Goal: Information Seeking & Learning: Learn about a topic

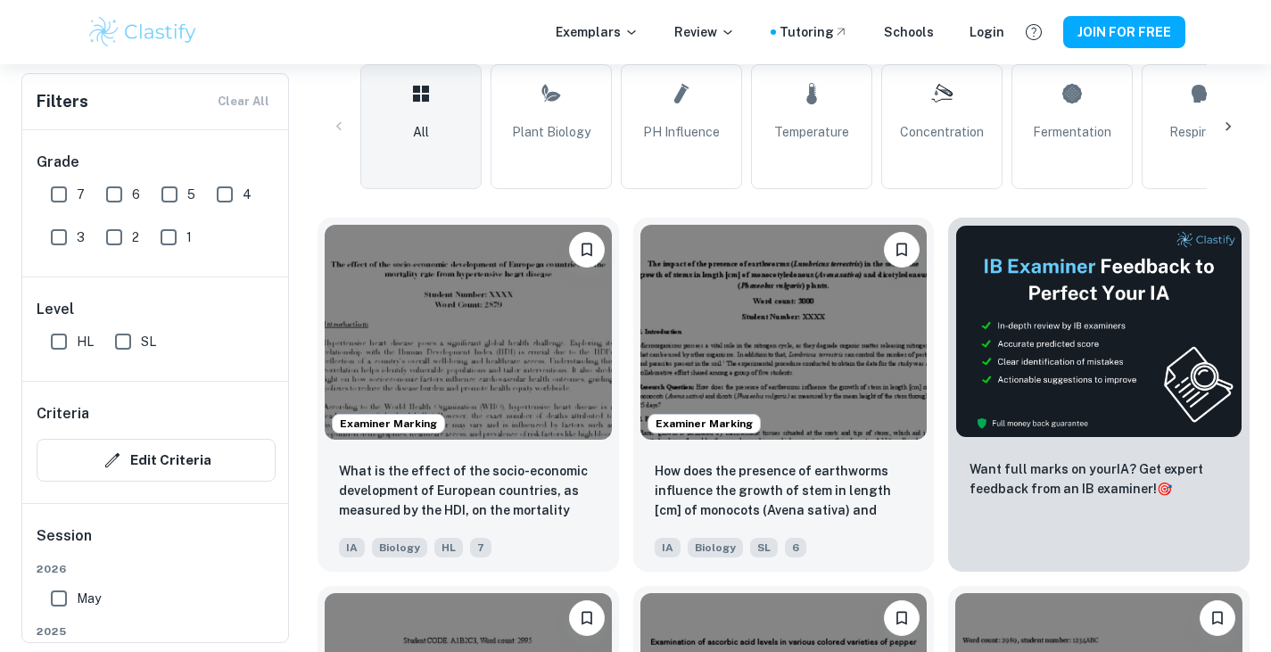
scroll to position [357, 0]
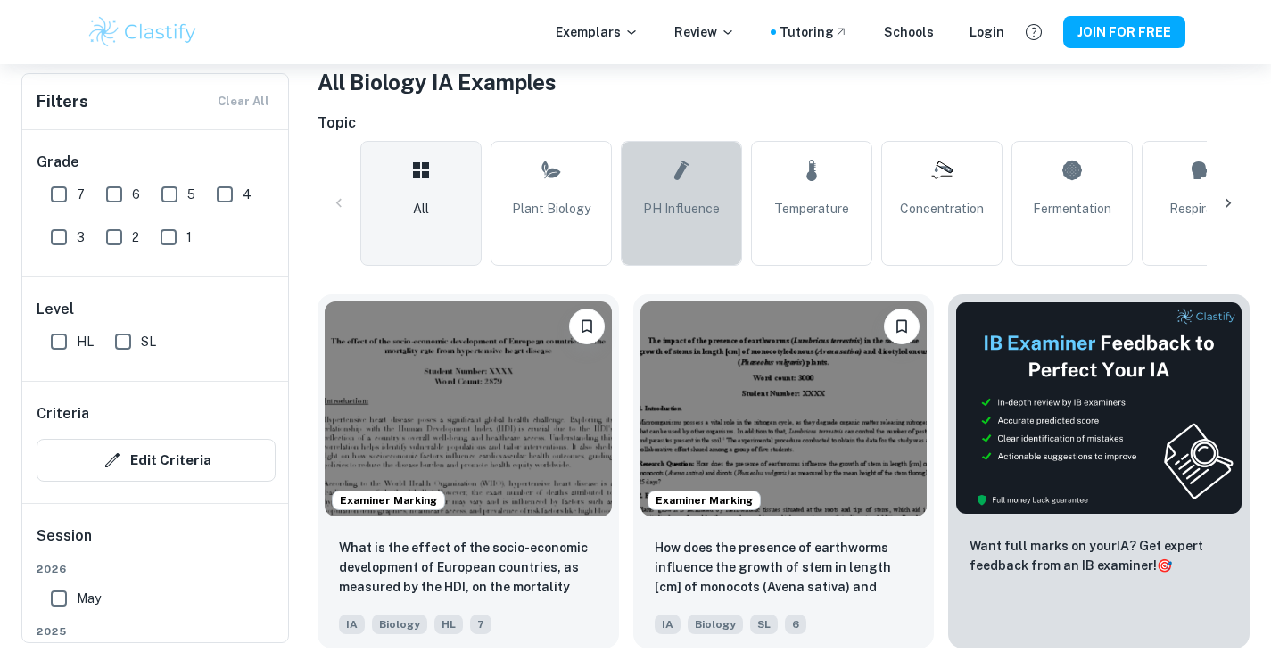
drag, startPoint x: 685, startPoint y: 153, endPoint x: 689, endPoint y: 175, distance: 21.9
click at [686, 153] on icon at bounding box center [681, 170] width 21 height 43
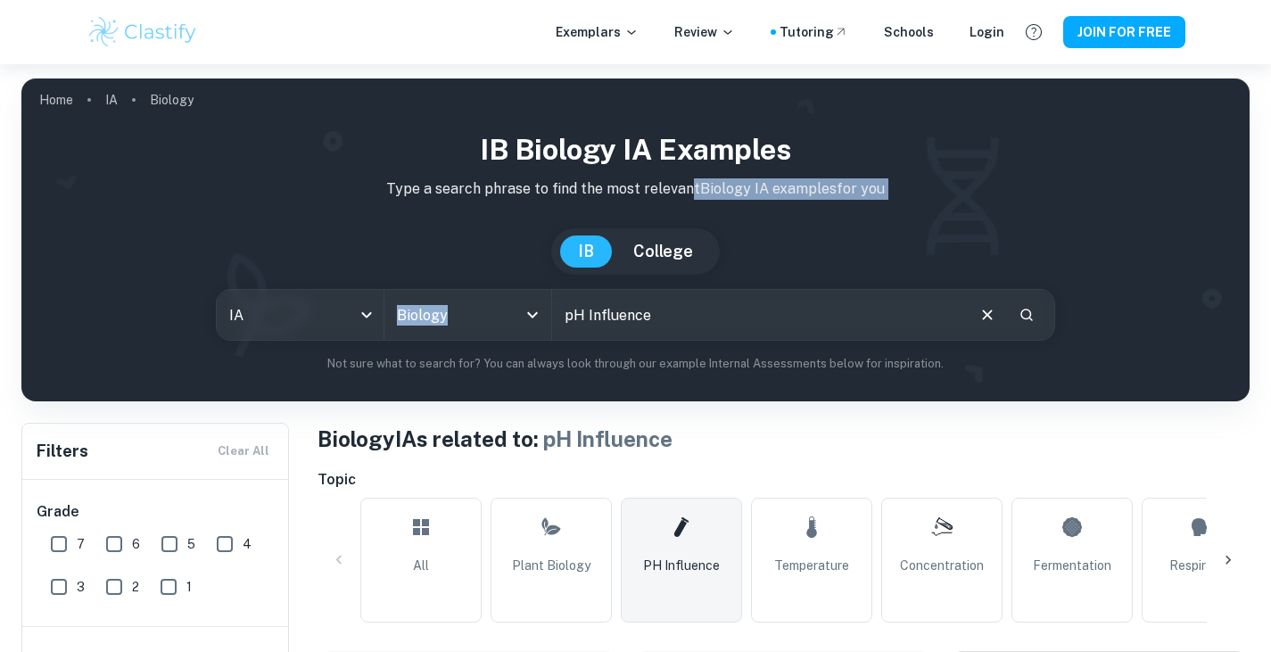
drag, startPoint x: 689, startPoint y: 175, endPoint x: 854, endPoint y: 346, distance: 237.8
click at [850, 339] on div "IB Biology IA examples Type a search phrase to find the most relevant Biology I…" at bounding box center [636, 250] width 1200 height 244
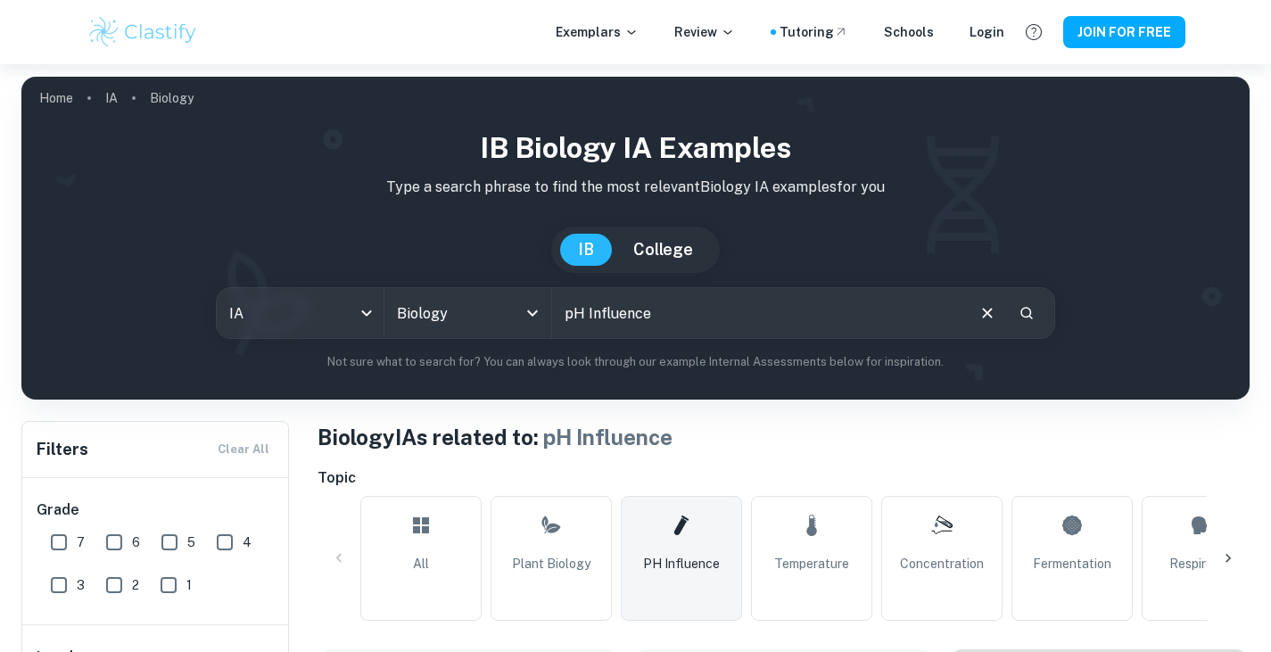
scroll to position [268, 0]
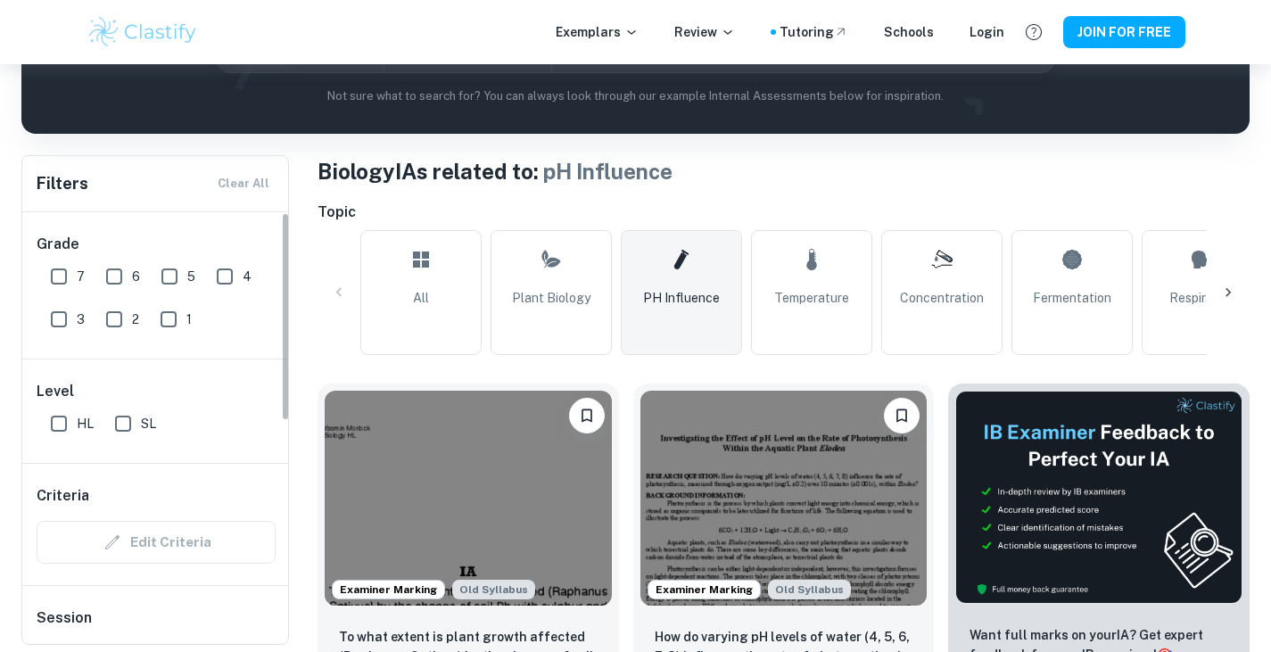
click at [49, 274] on input "7" at bounding box center [59, 277] width 36 height 36
checkbox input "true"
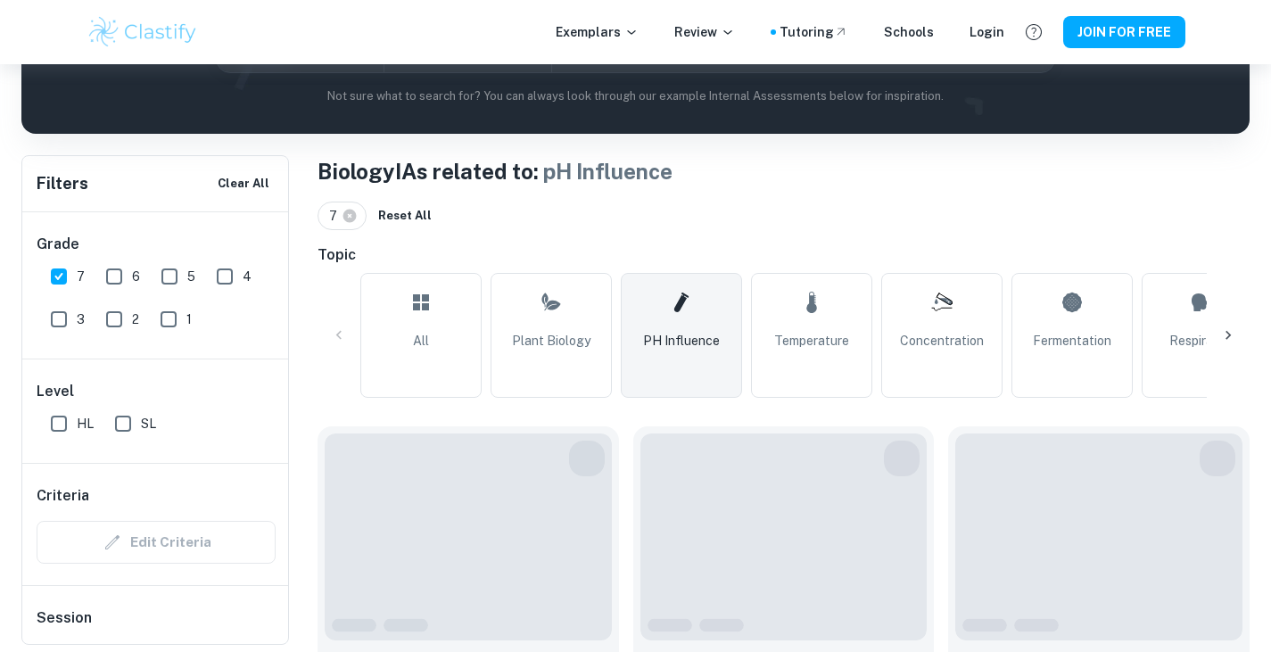
click at [37, 432] on div "Level HL SL" at bounding box center [156, 410] width 268 height 103
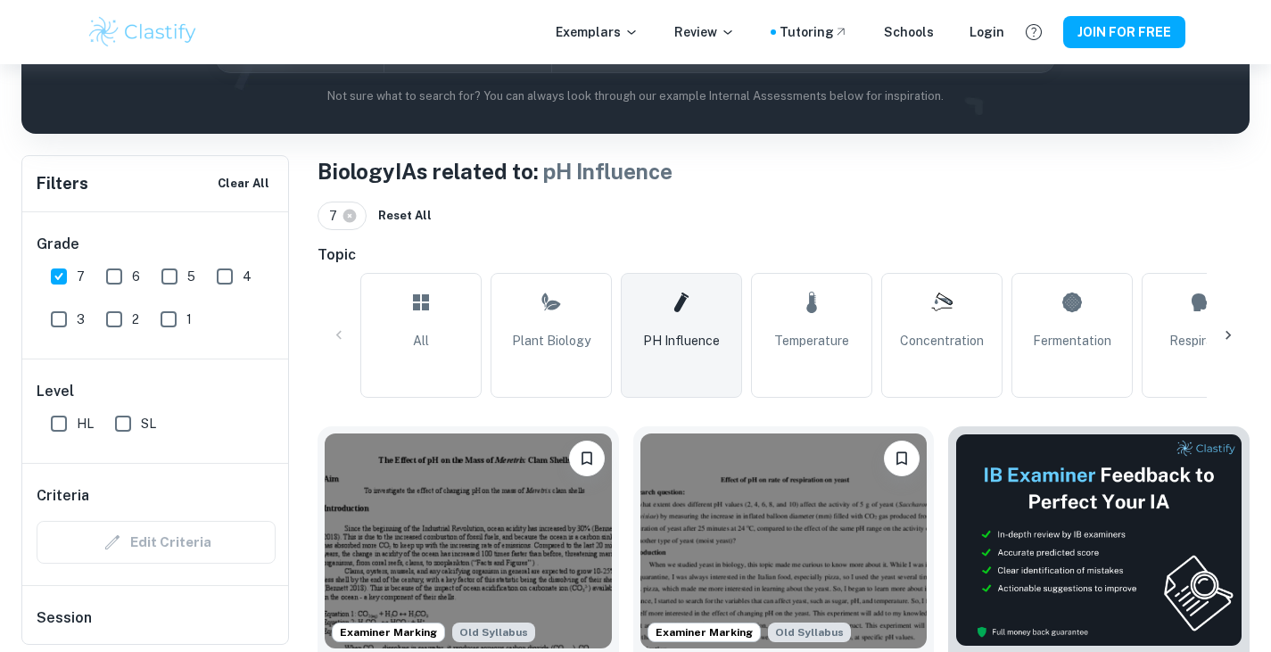
click at [57, 422] on input "HL" at bounding box center [59, 424] width 36 height 36
checkbox input "true"
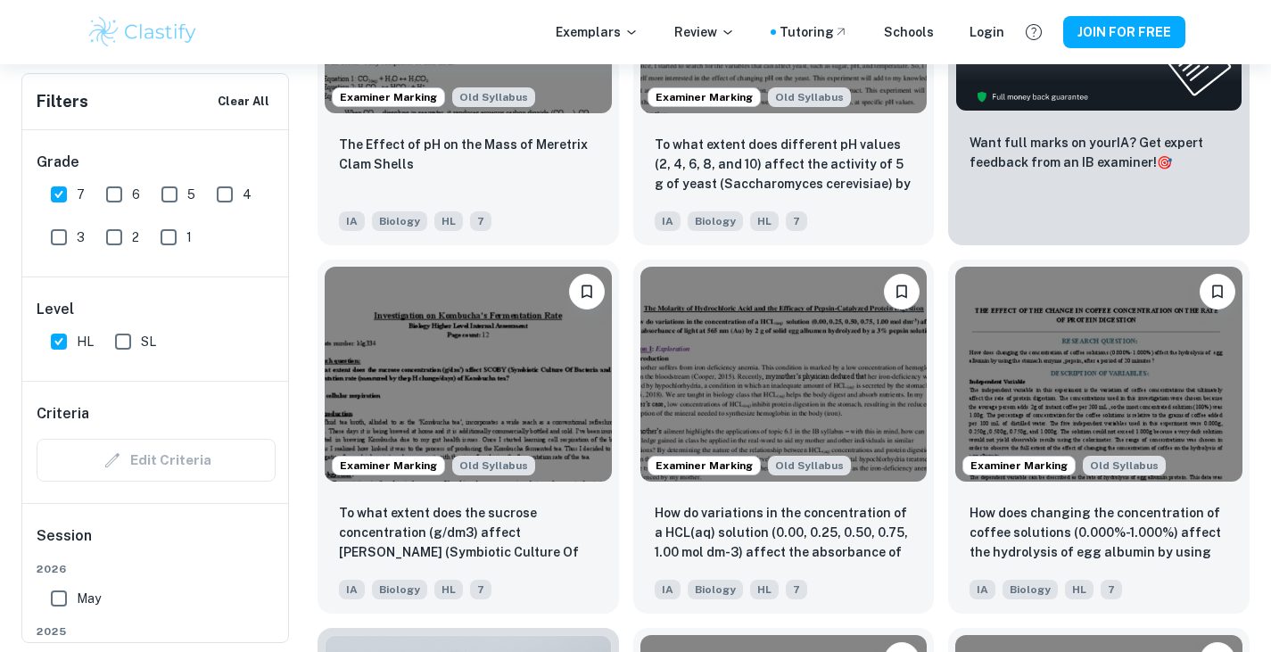
scroll to position [714, 0]
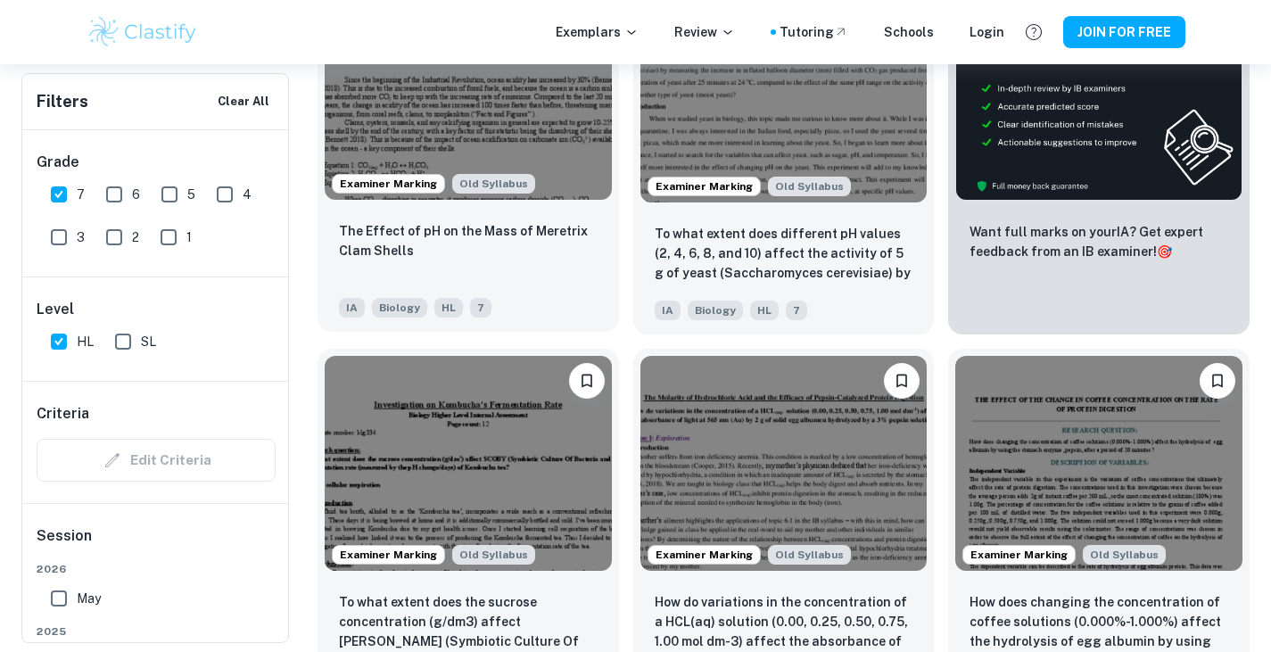
click at [577, 299] on div "IA Biology HL 7" at bounding box center [461, 303] width 259 height 29
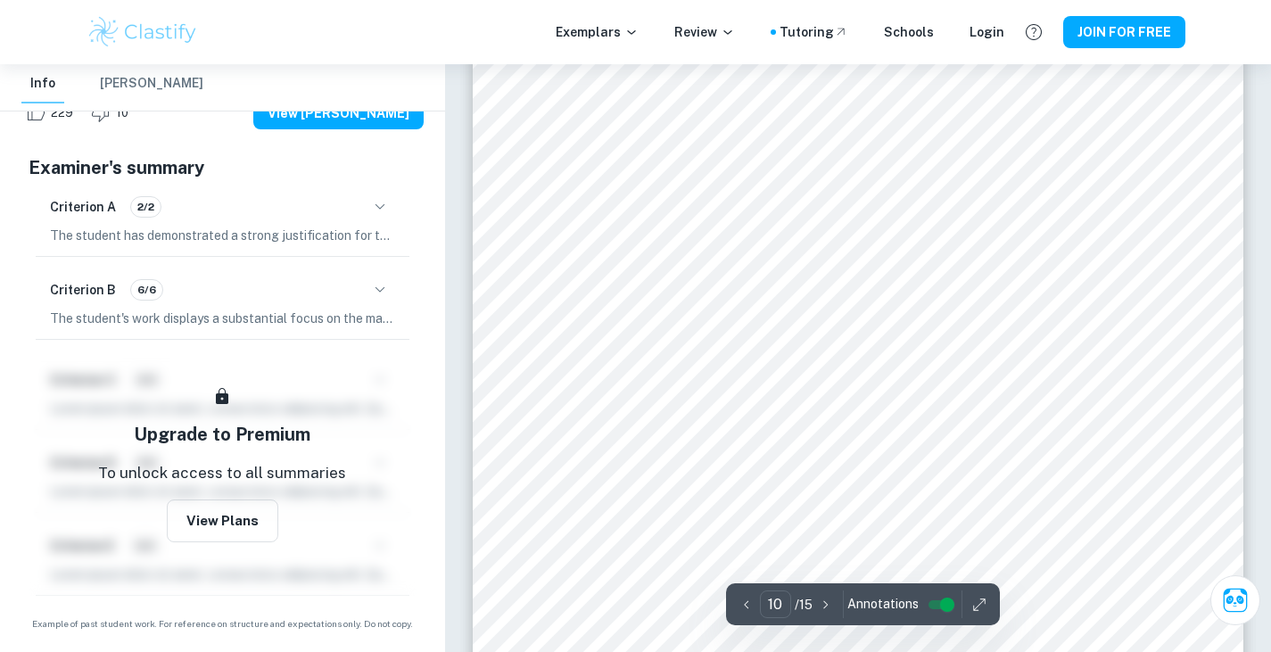
scroll to position [10793, 0]
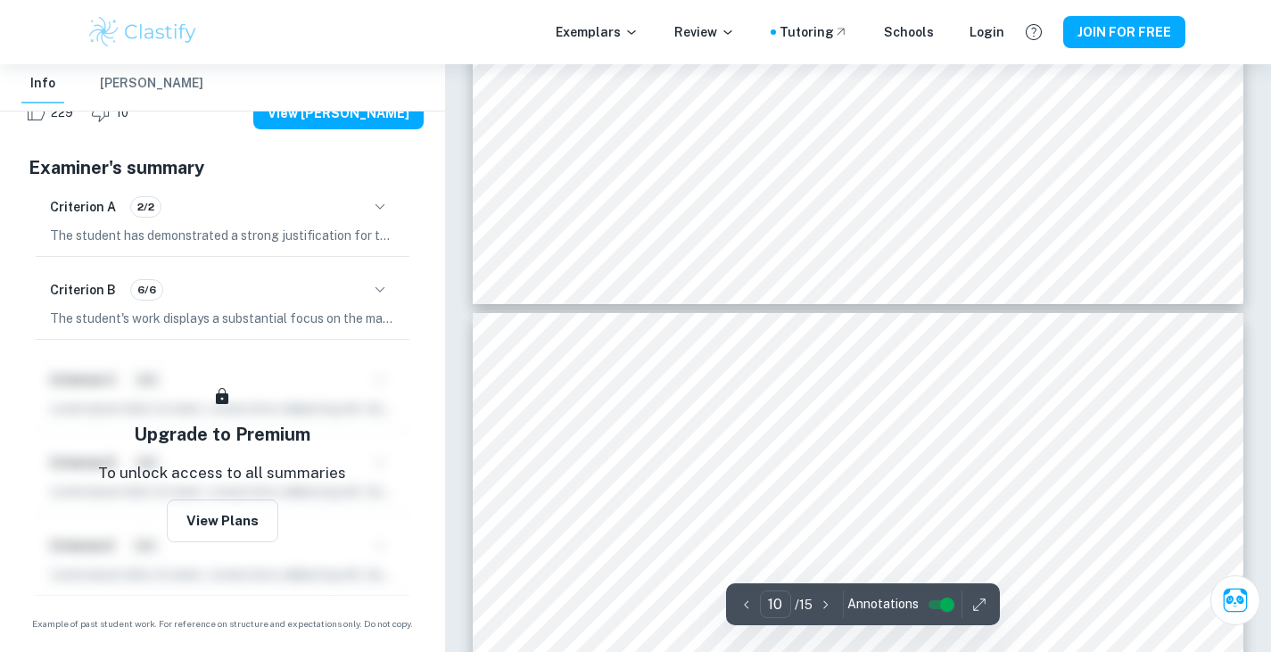
type input "11"
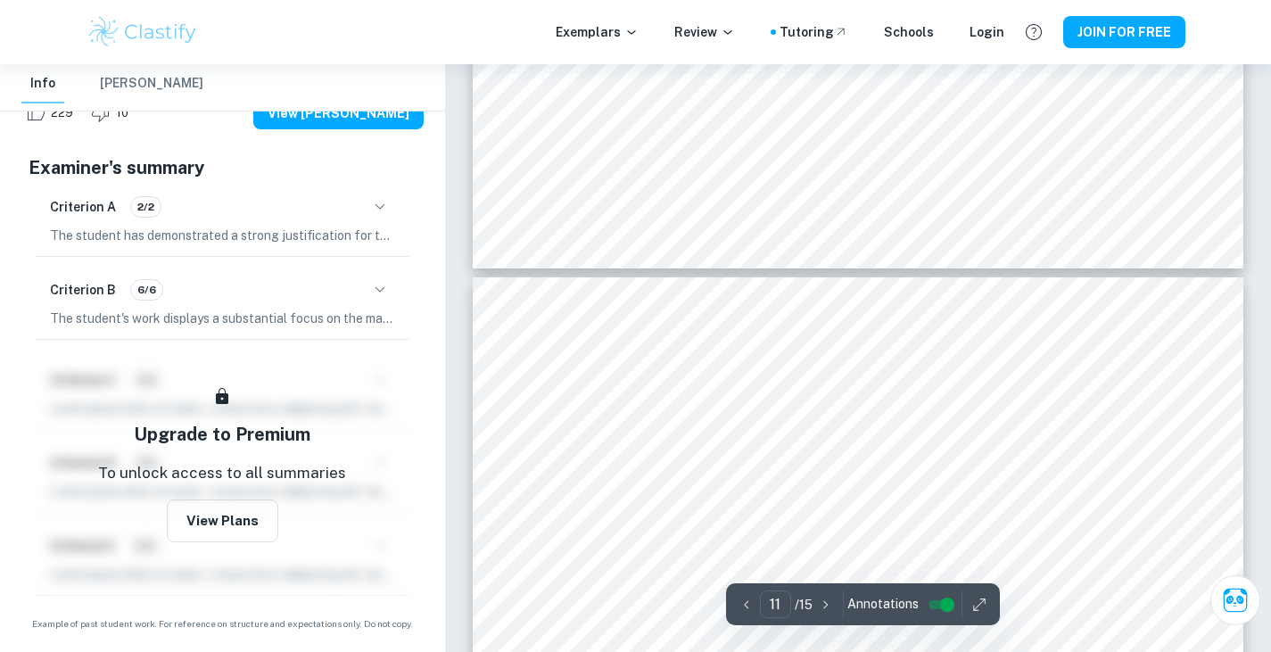
scroll to position [11328, 0]
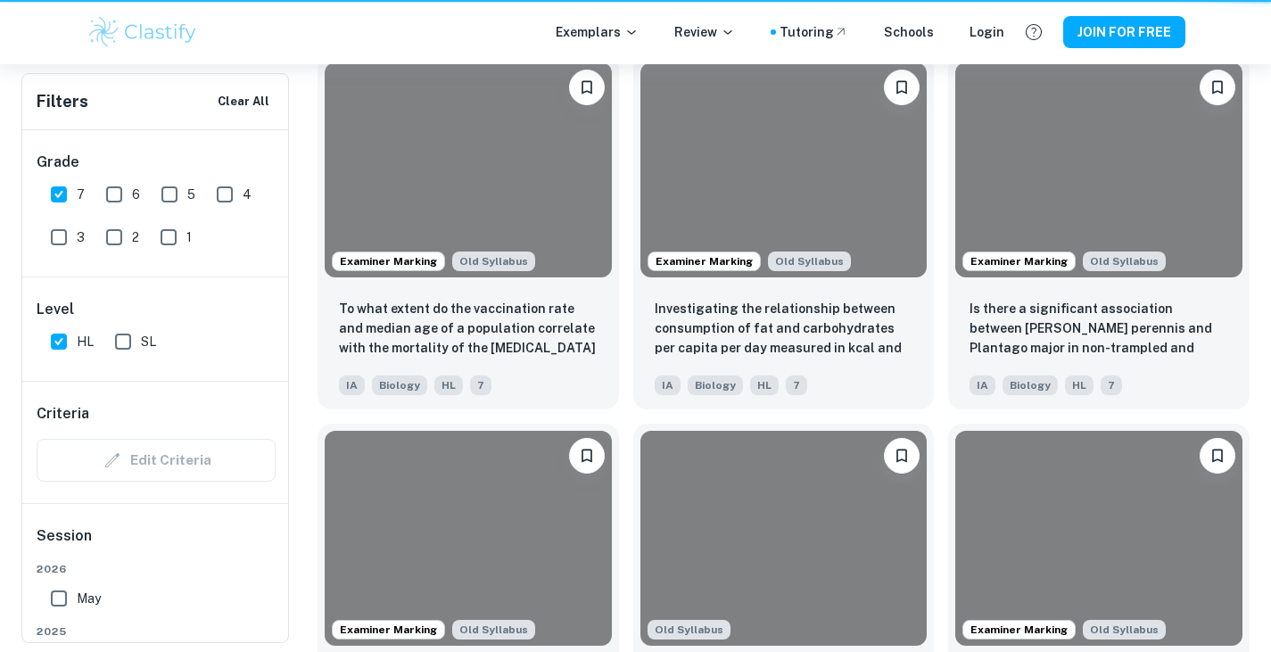
scroll to position [714, 0]
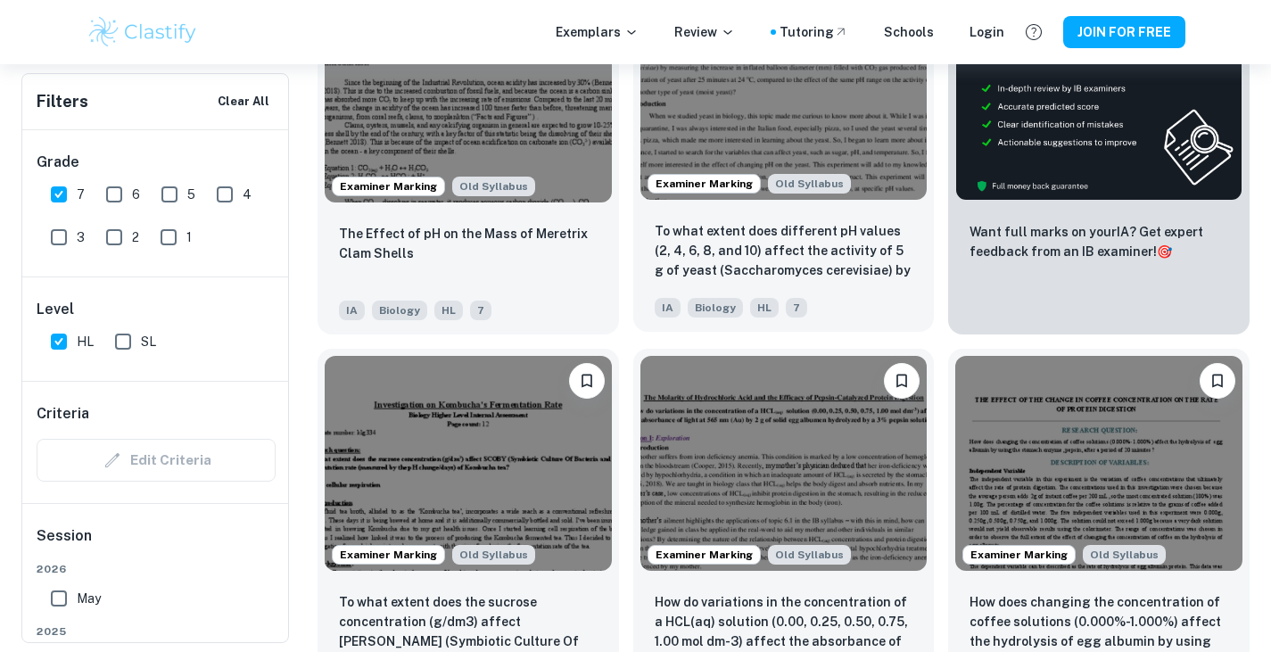
click at [880, 293] on div "IA Biology HL 7" at bounding box center [777, 303] width 259 height 29
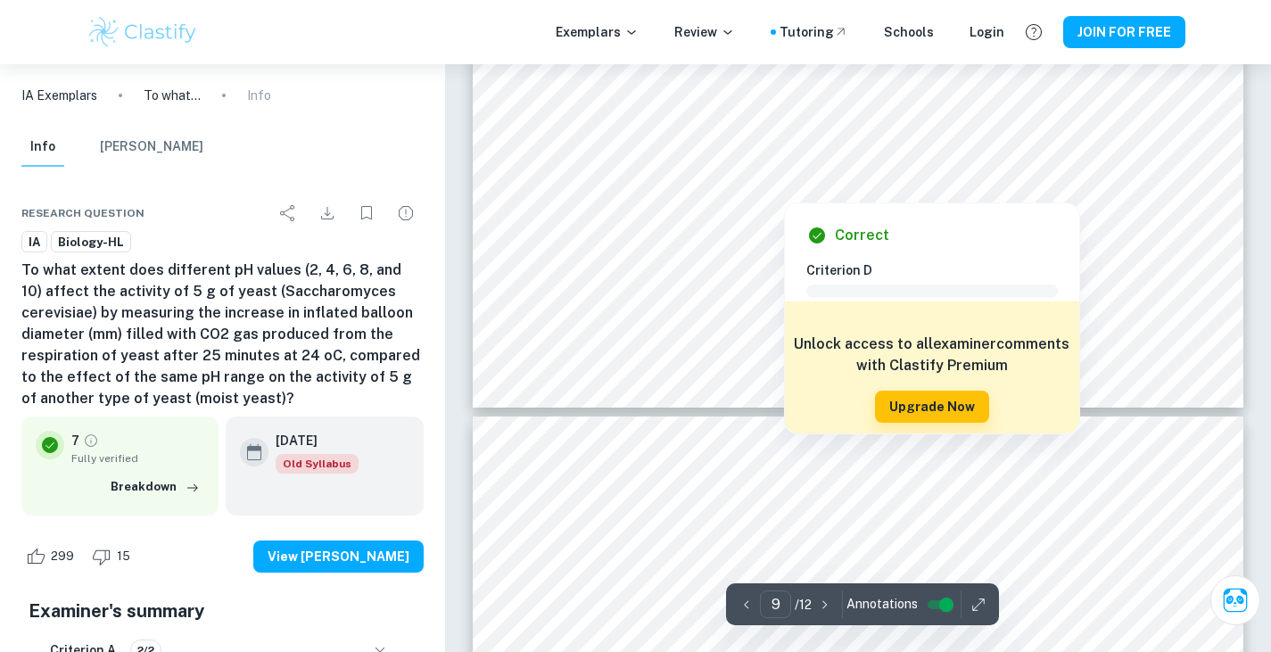
scroll to position [9126, 0]
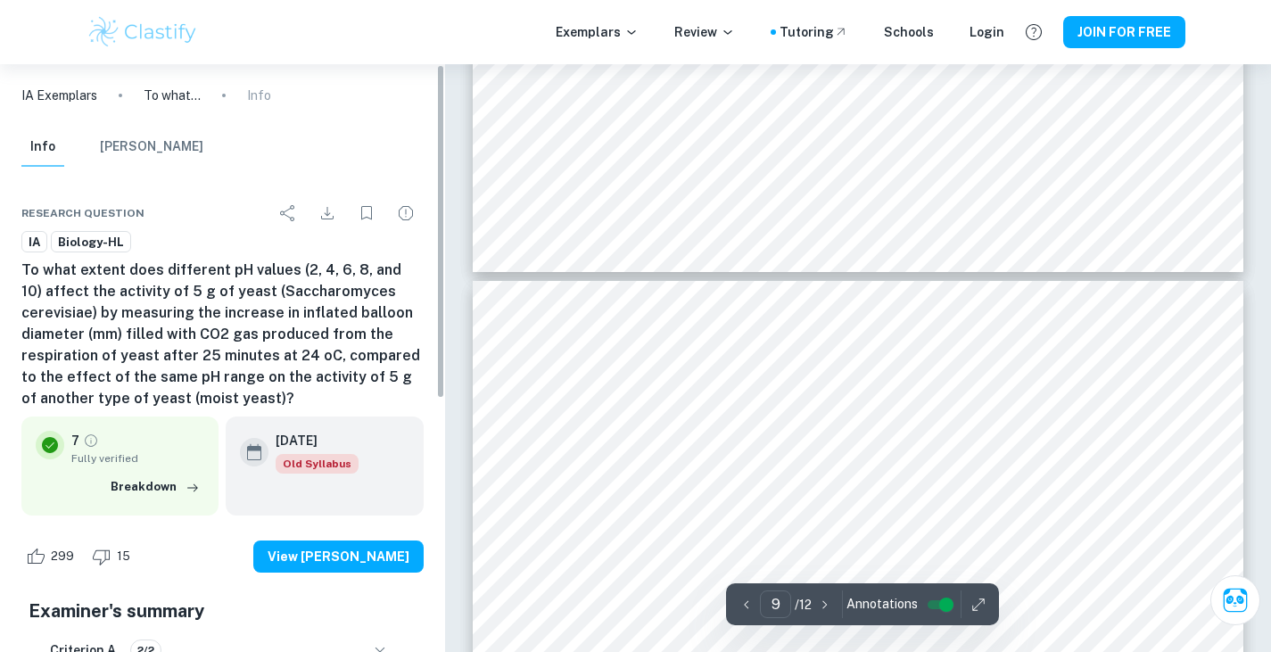
type input "10"
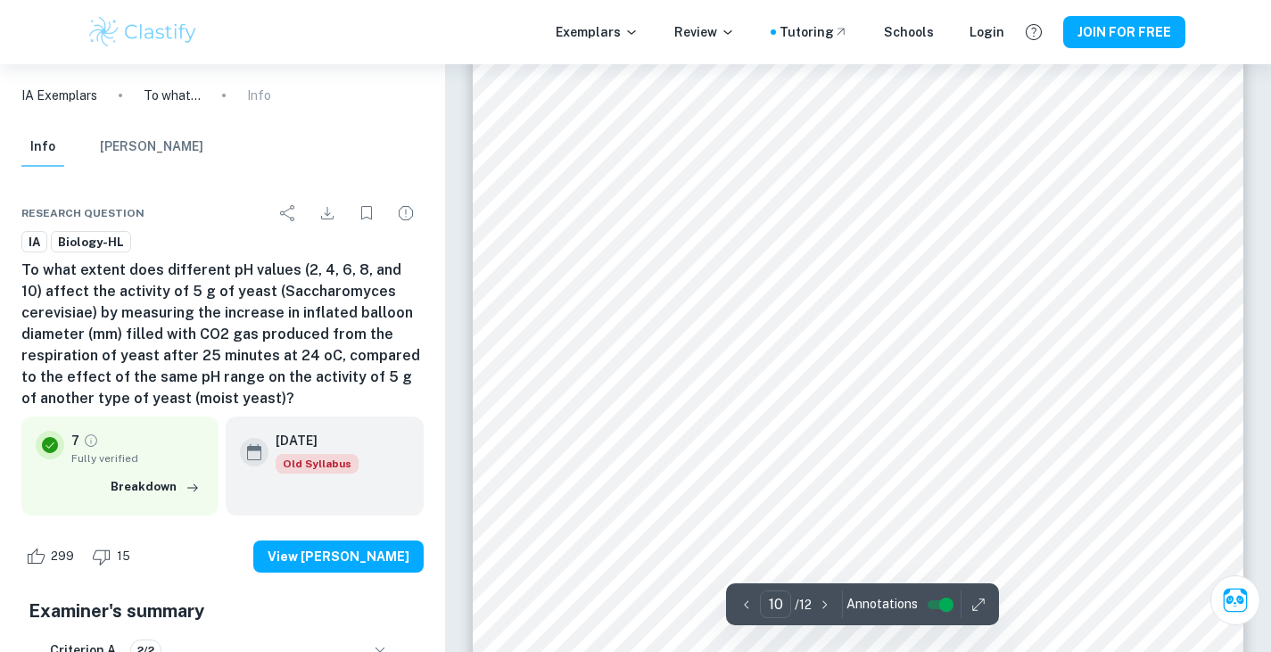
scroll to position [9482, 0]
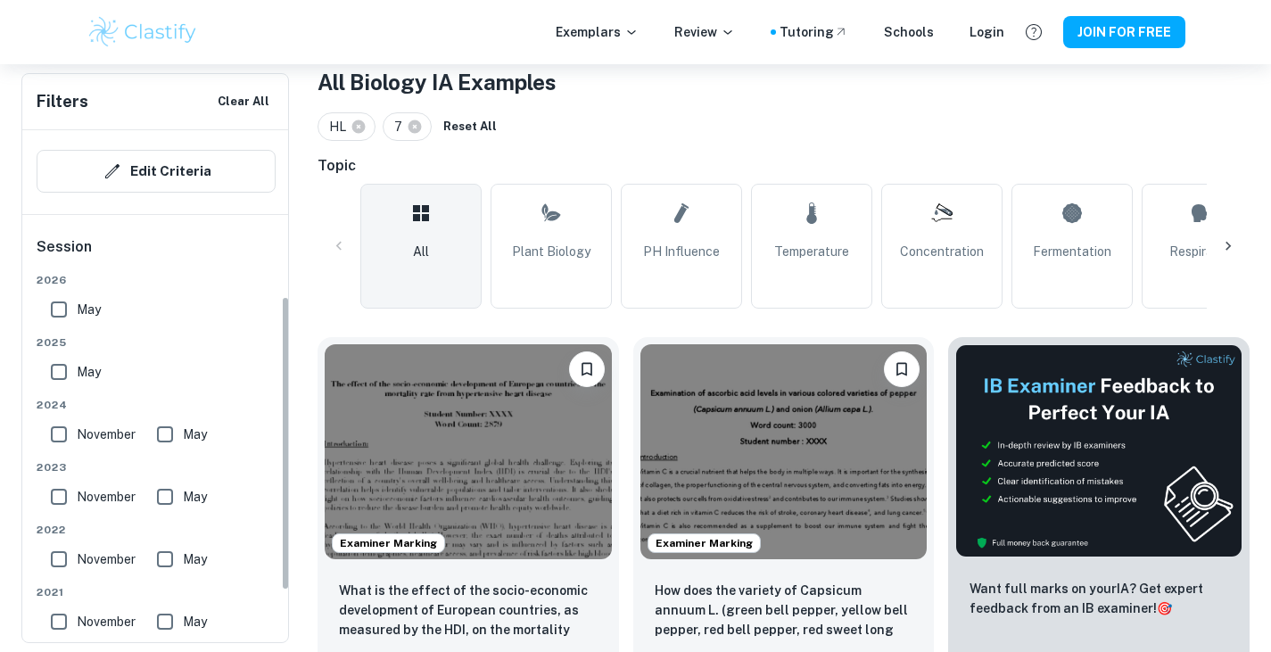
scroll to position [268, 0]
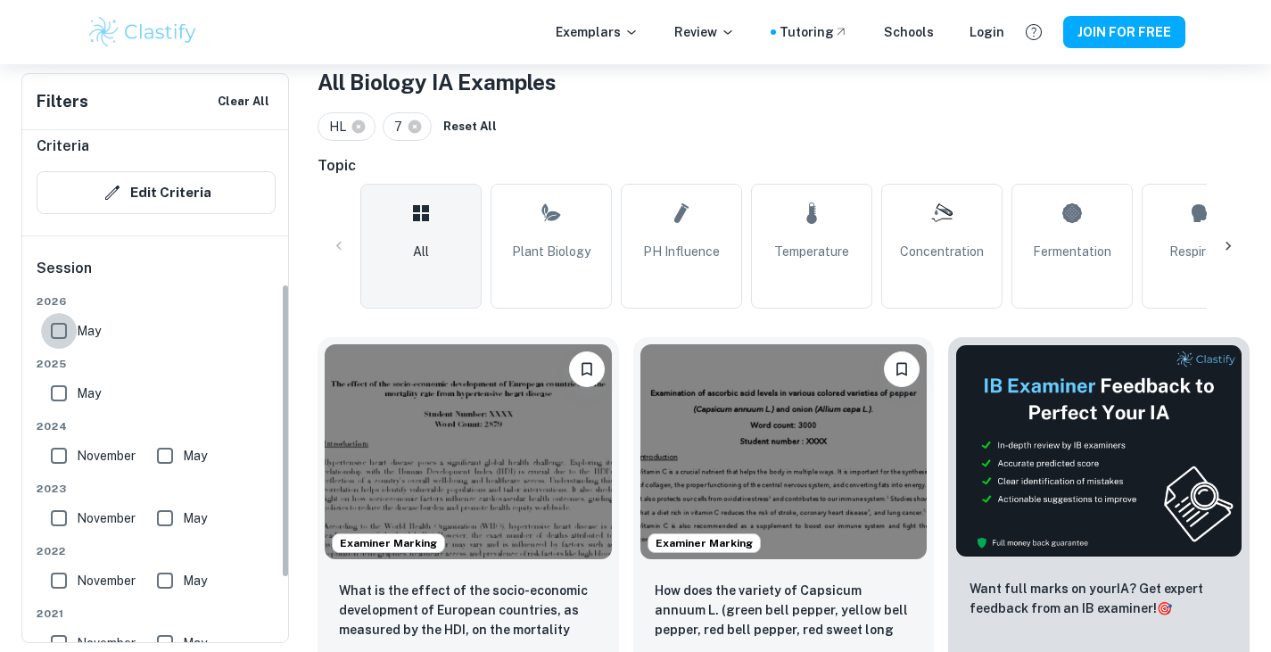
click at [70, 327] on input "May" at bounding box center [59, 331] width 36 height 36
checkbox input "true"
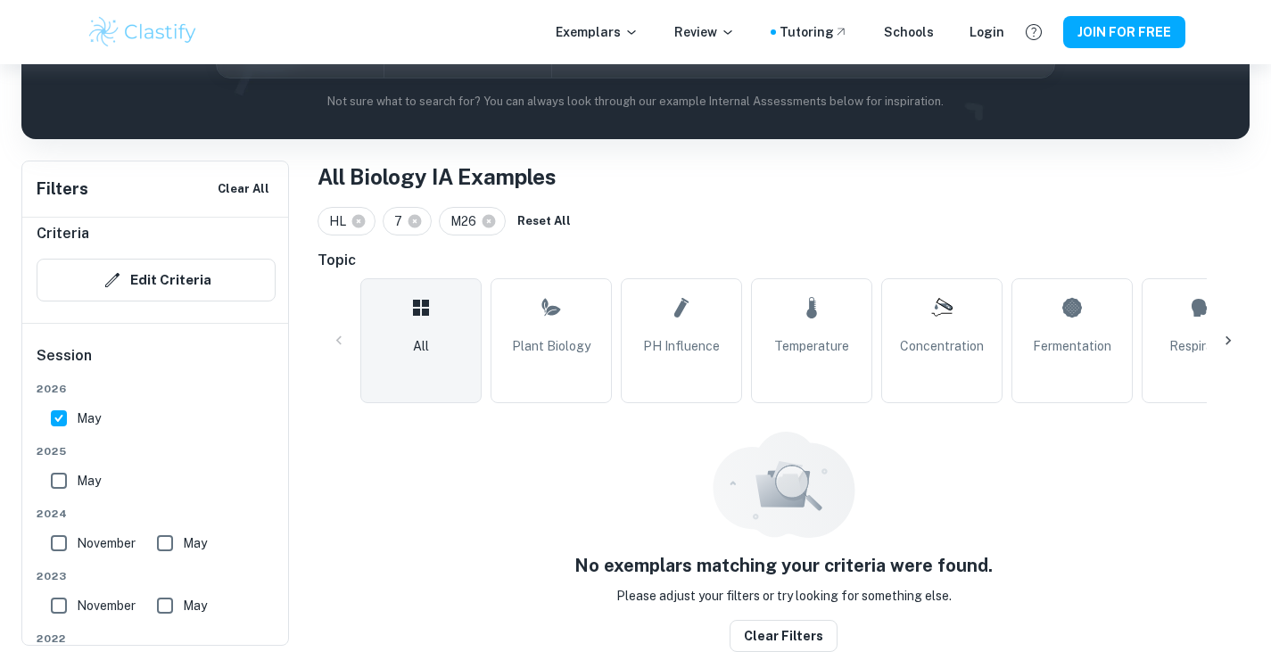
scroll to position [262, 0]
click at [70, 483] on input "May" at bounding box center [59, 481] width 36 height 36
checkbox input "true"
click at [84, 409] on span "May" at bounding box center [89, 419] width 24 height 20
click at [77, 409] on input "May" at bounding box center [59, 418] width 36 height 36
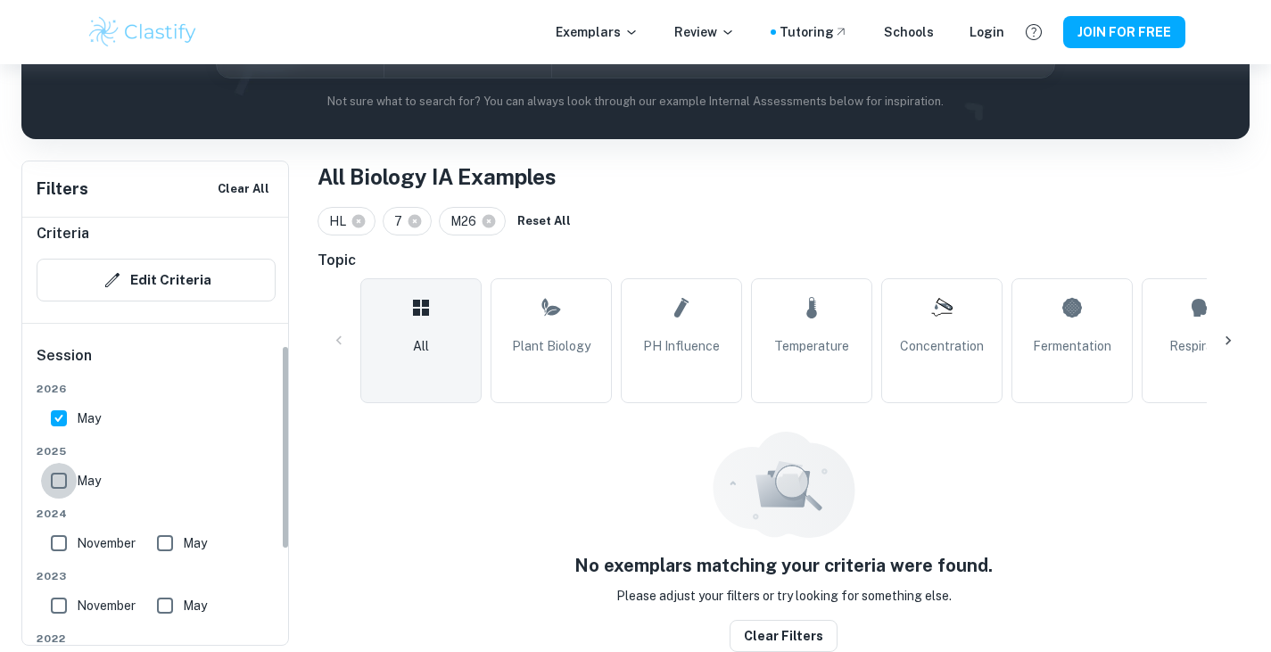
checkbox input "false"
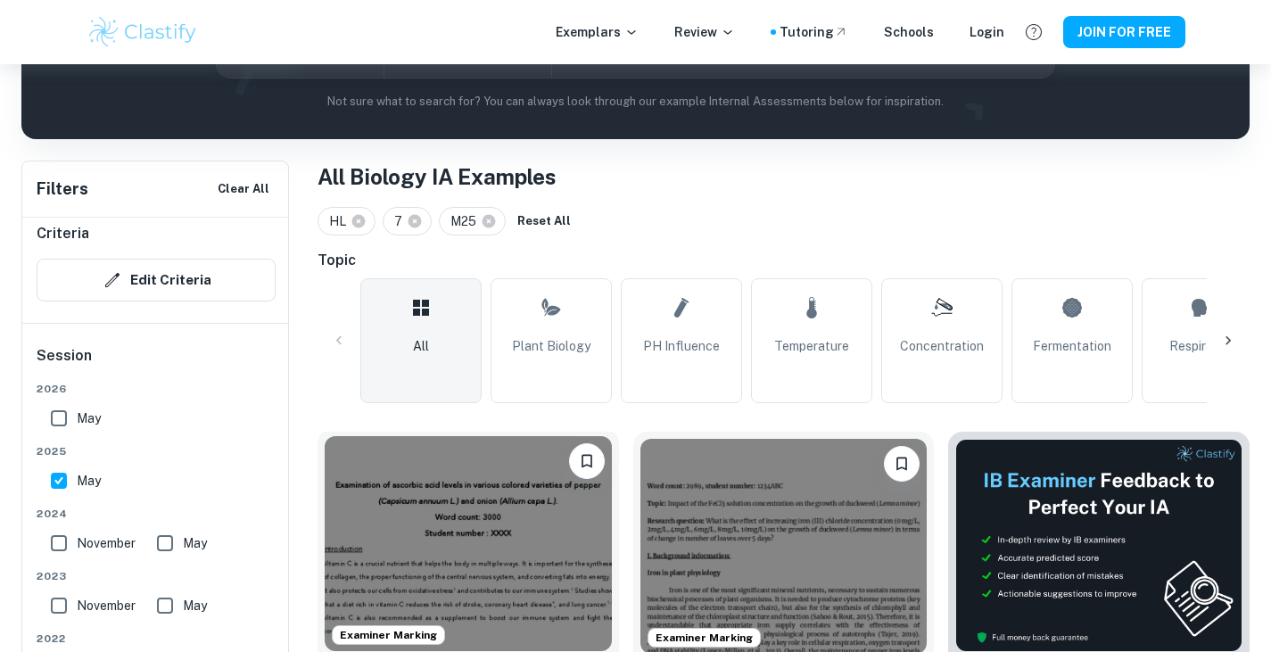
scroll to position [530, 0]
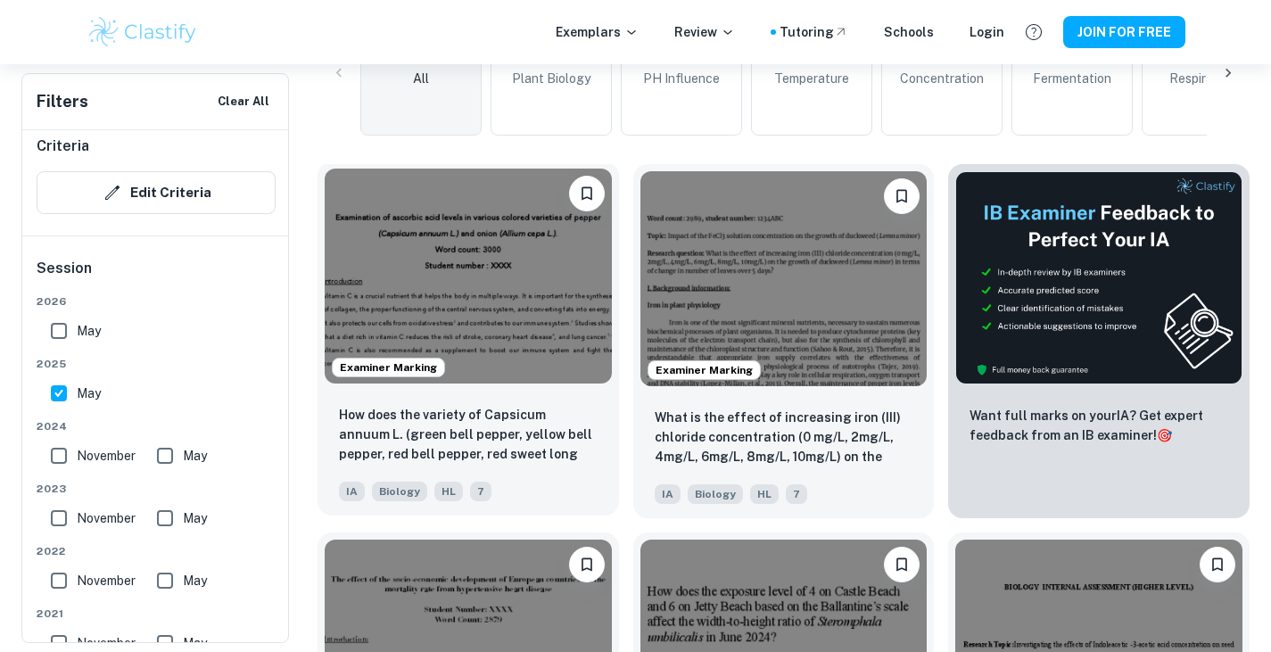
click at [538, 352] on img at bounding box center [468, 276] width 287 height 215
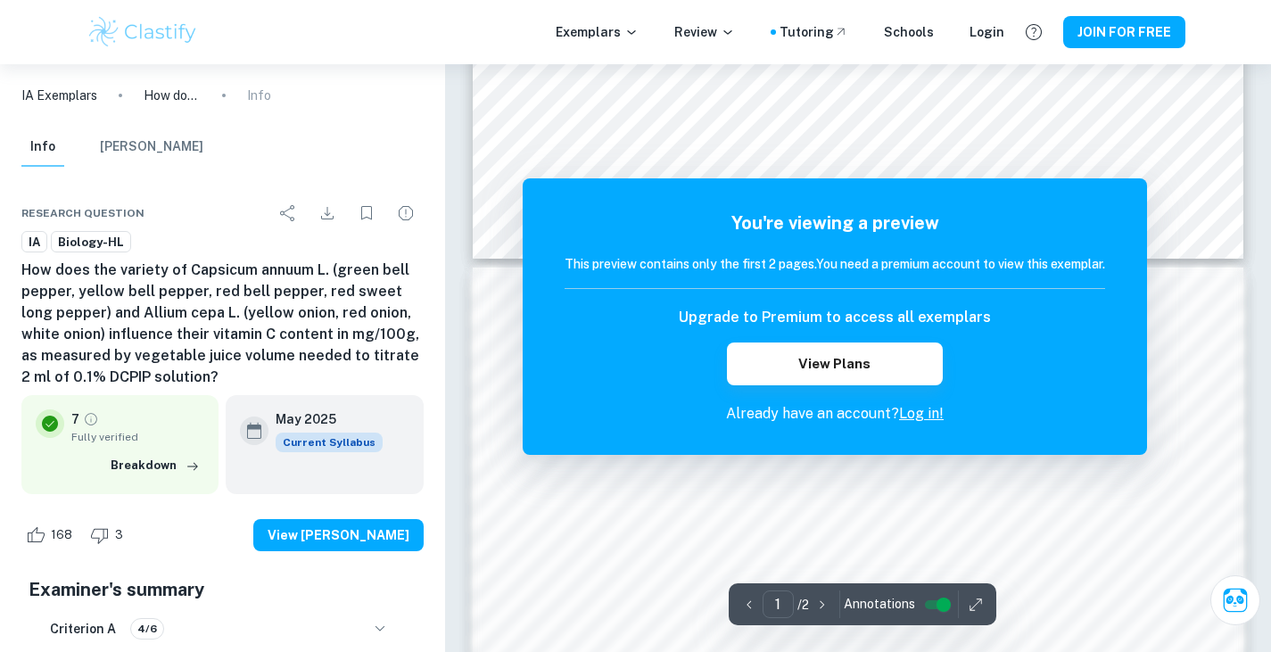
scroll to position [981, 0]
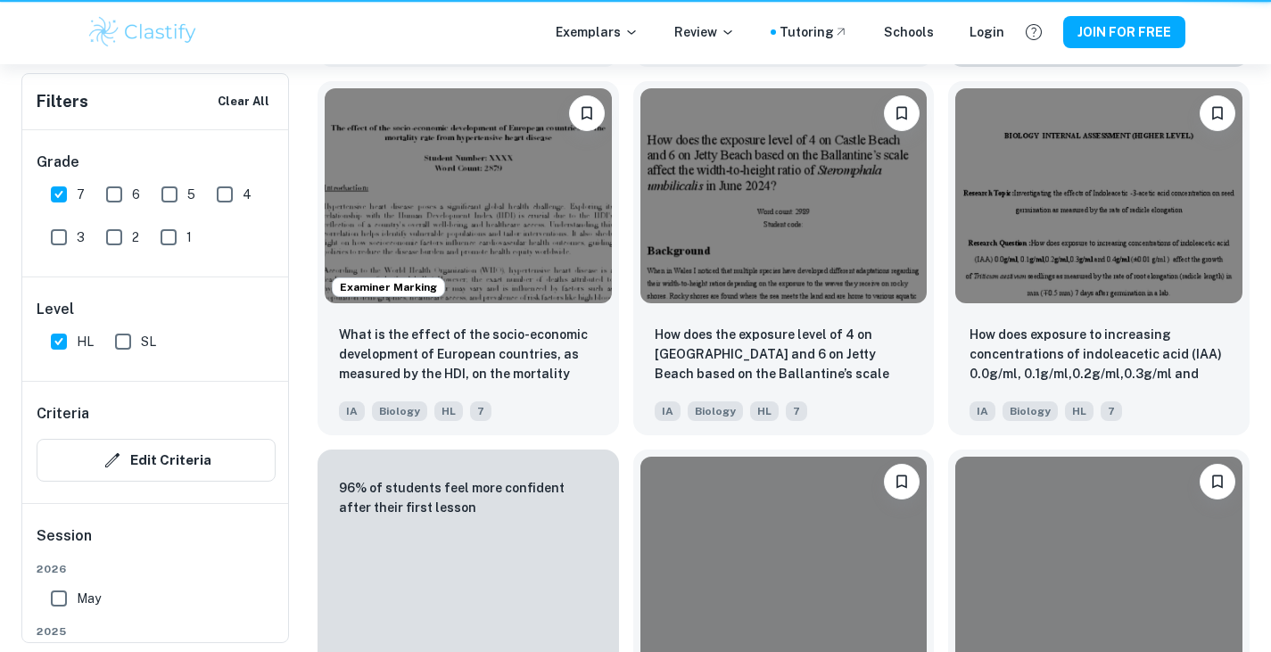
scroll to position [530, 0]
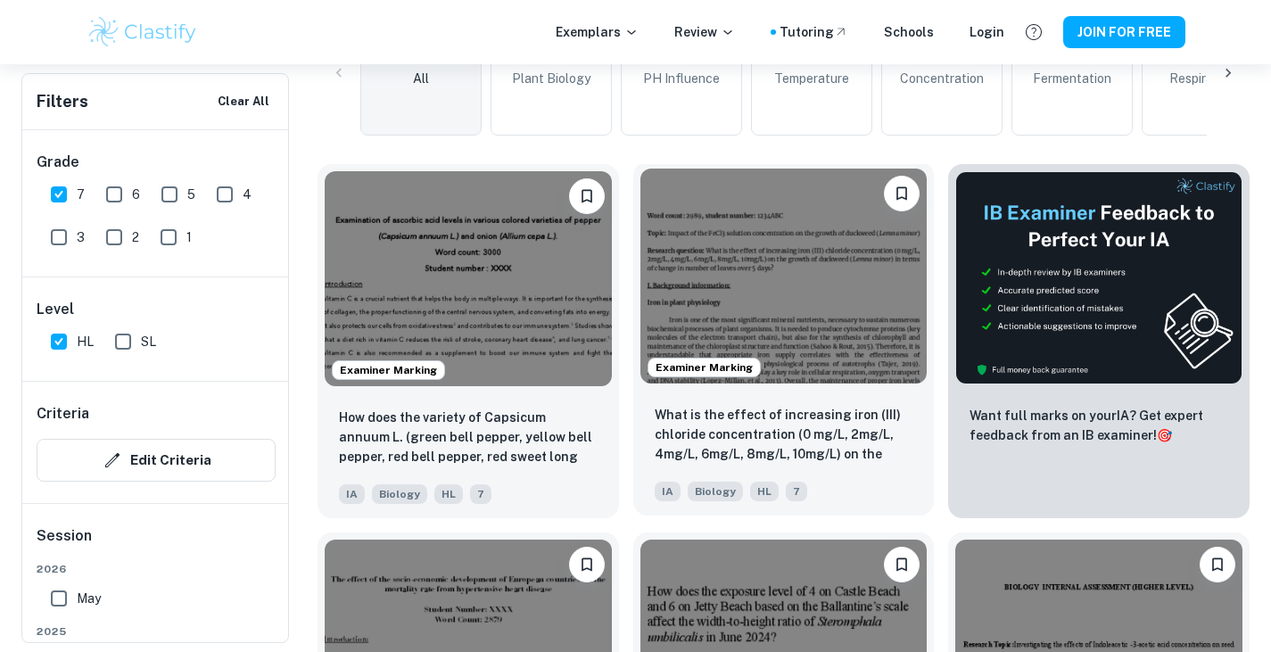
click at [716, 237] on img at bounding box center [783, 276] width 287 height 215
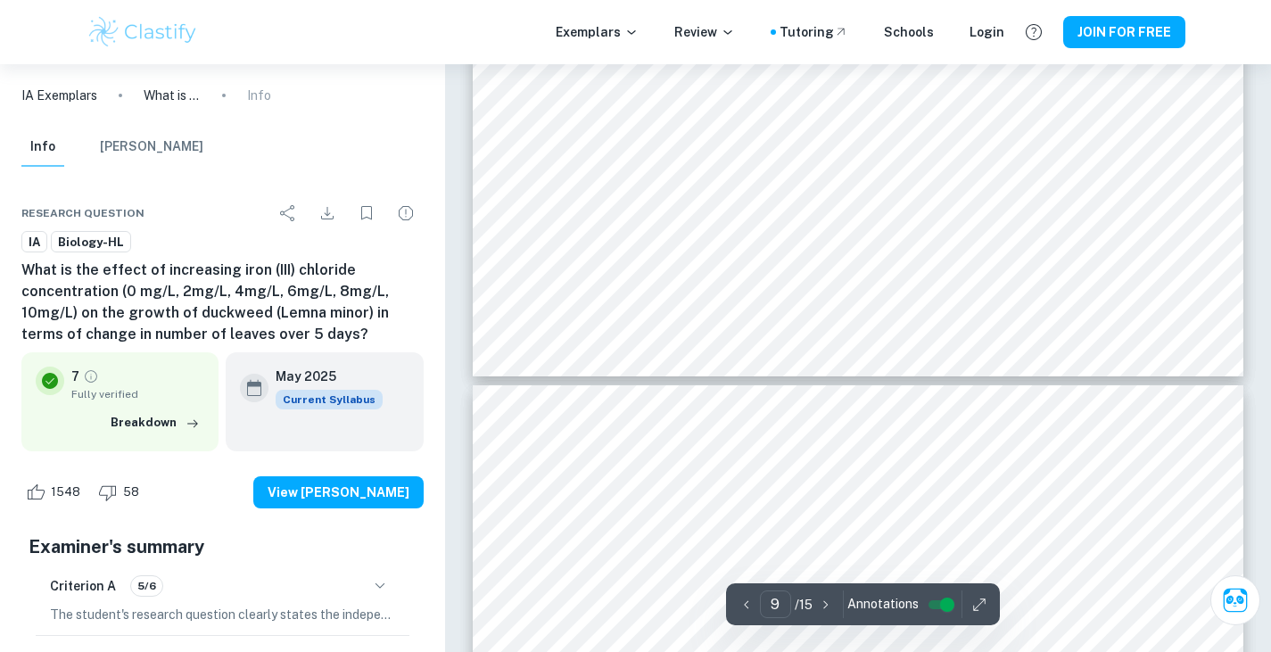
scroll to position [9935, 0]
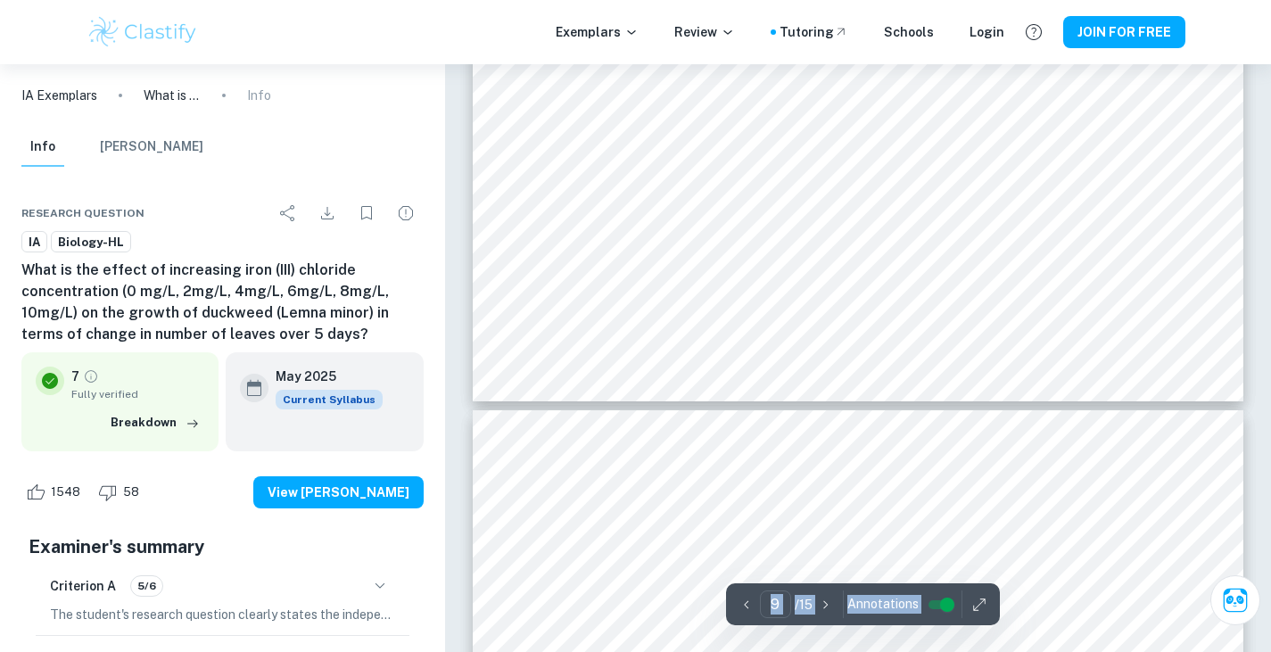
click at [929, 588] on div "9 ​ / 15 Annotations" at bounding box center [863, 604] width 274 height 42
type input "10"
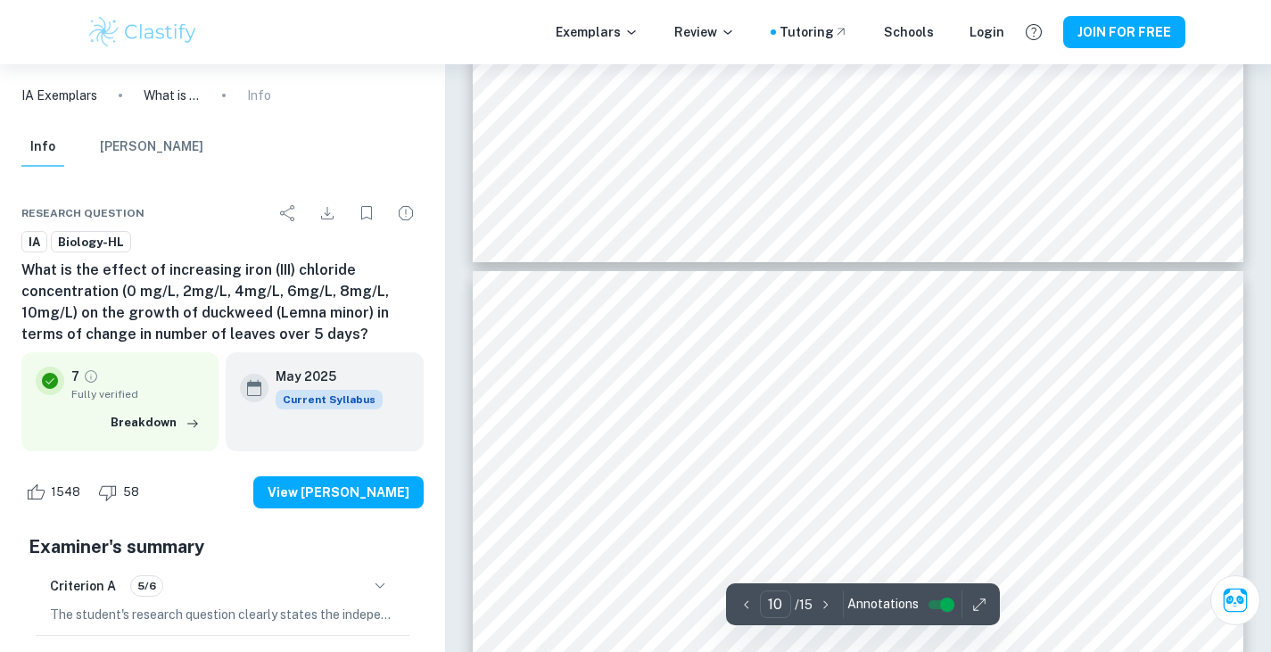
scroll to position [10114, 0]
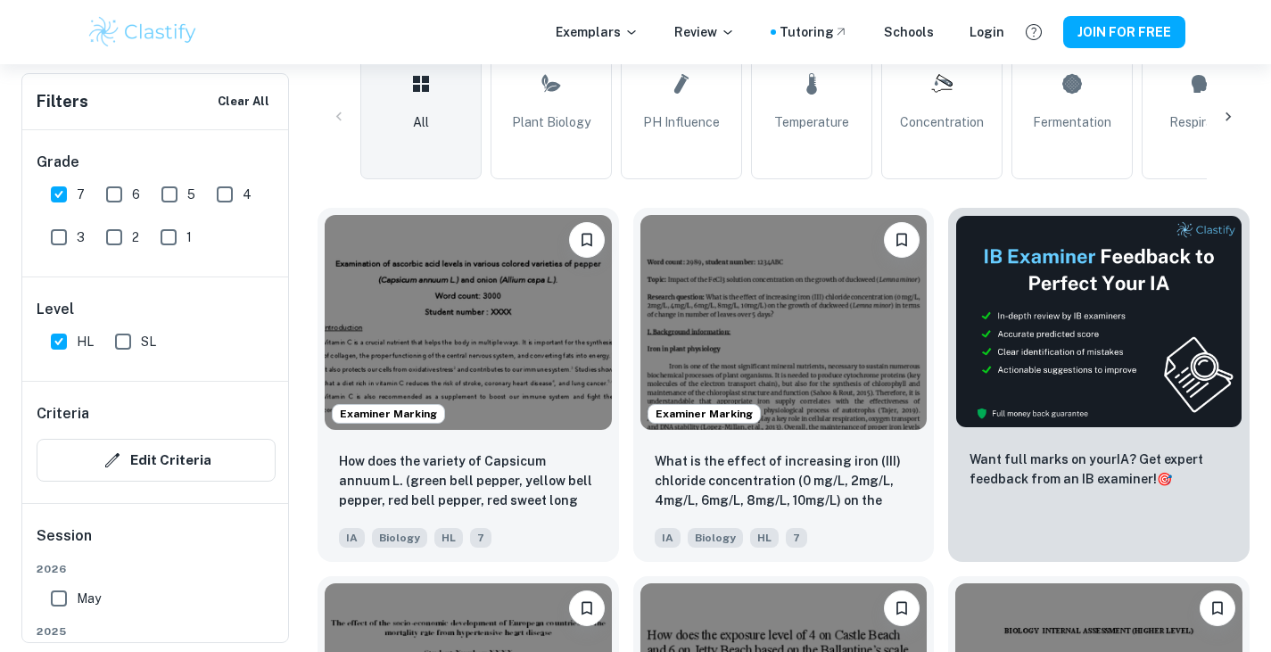
scroll to position [351, 0]
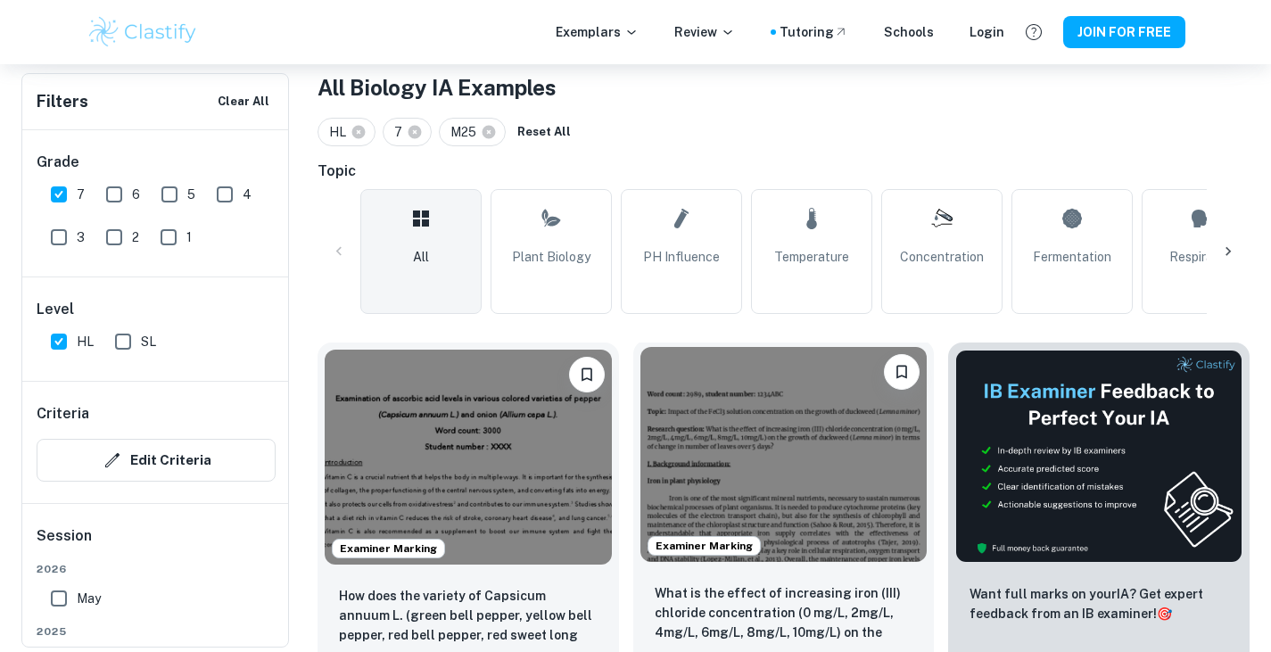
click at [742, 463] on img at bounding box center [783, 454] width 287 height 215
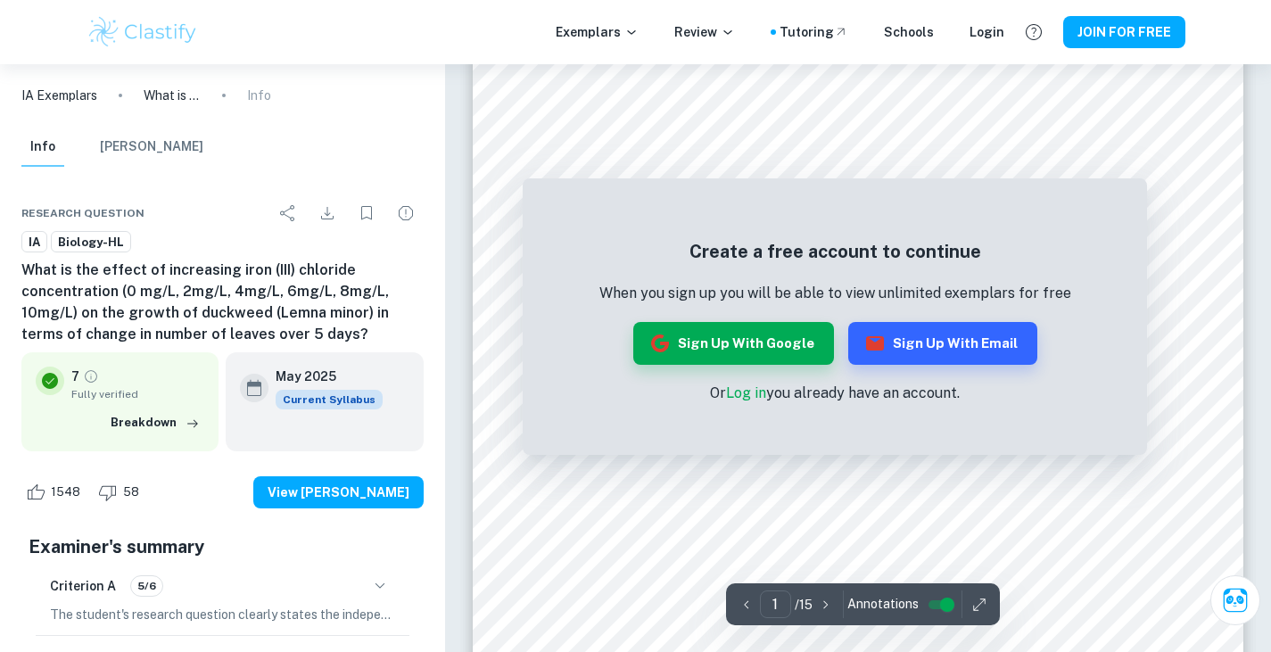
drag, startPoint x: 756, startPoint y: 465, endPoint x: 737, endPoint y: 691, distance: 227.4
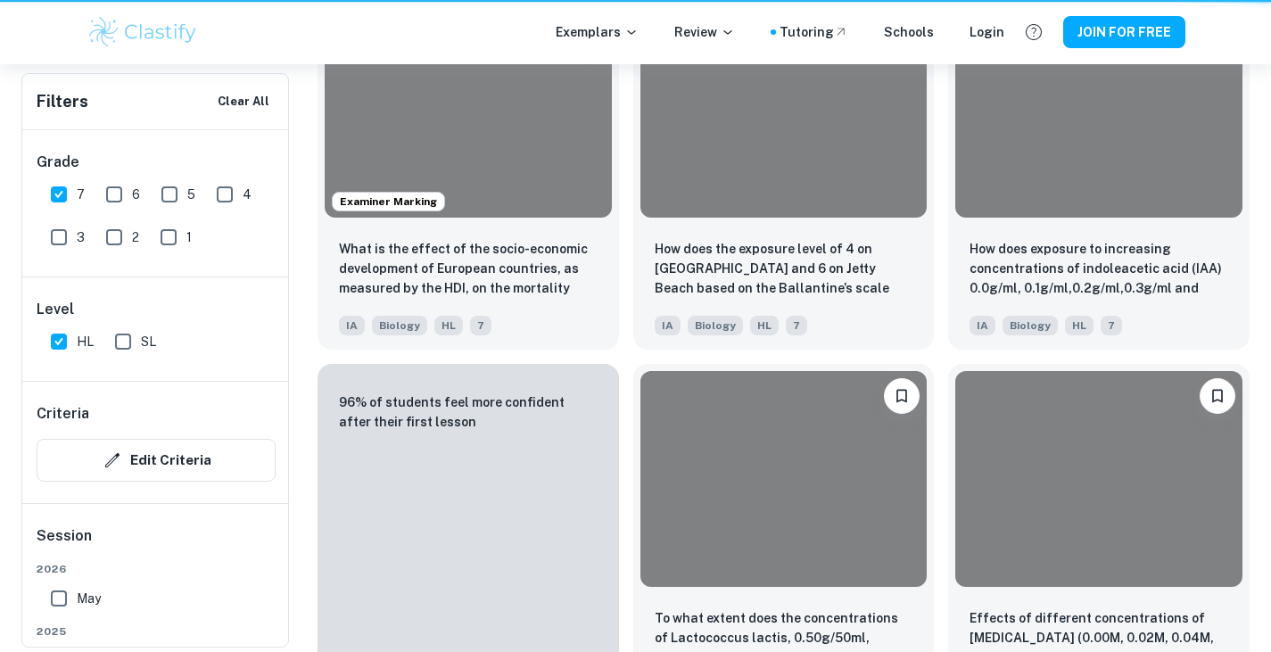
scroll to position [351, 0]
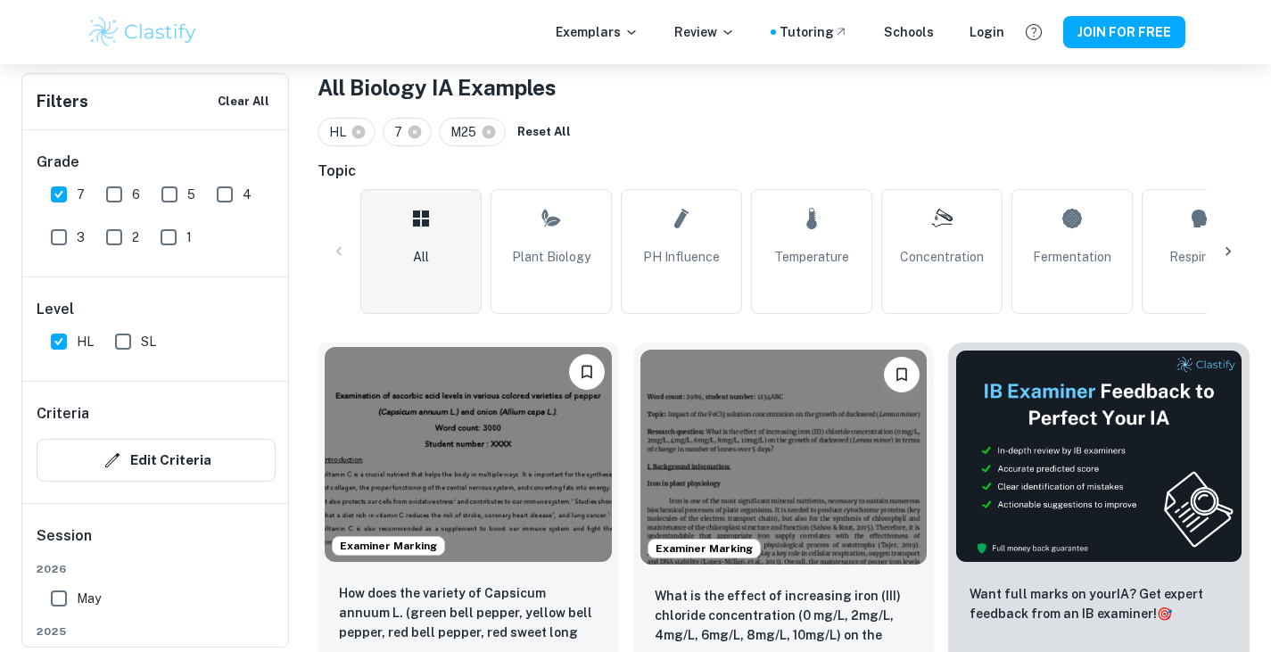
click at [507, 422] on img at bounding box center [468, 454] width 287 height 215
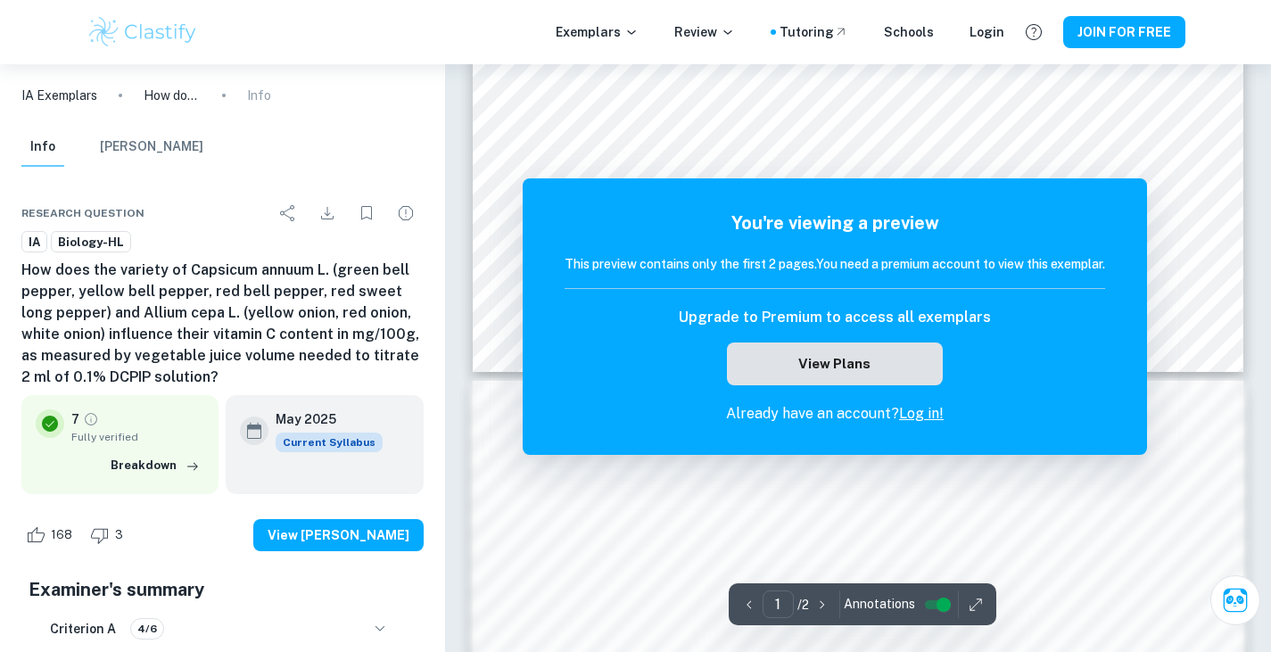
scroll to position [981, 0]
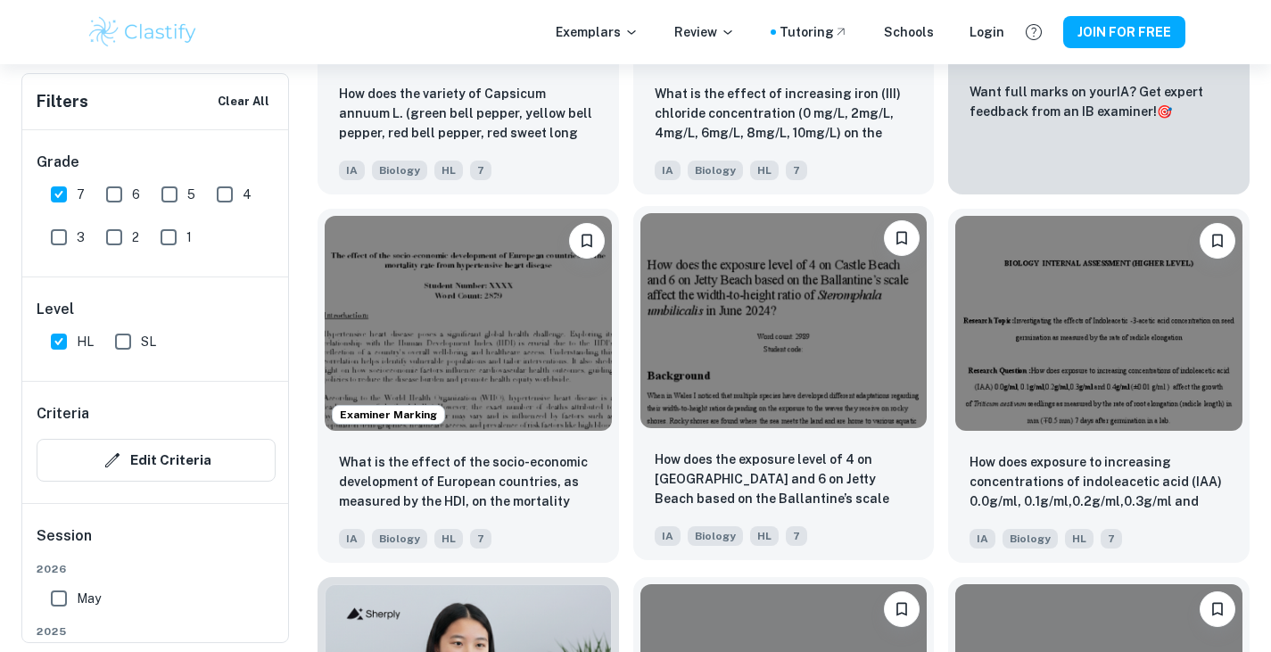
scroll to position [887, 0]
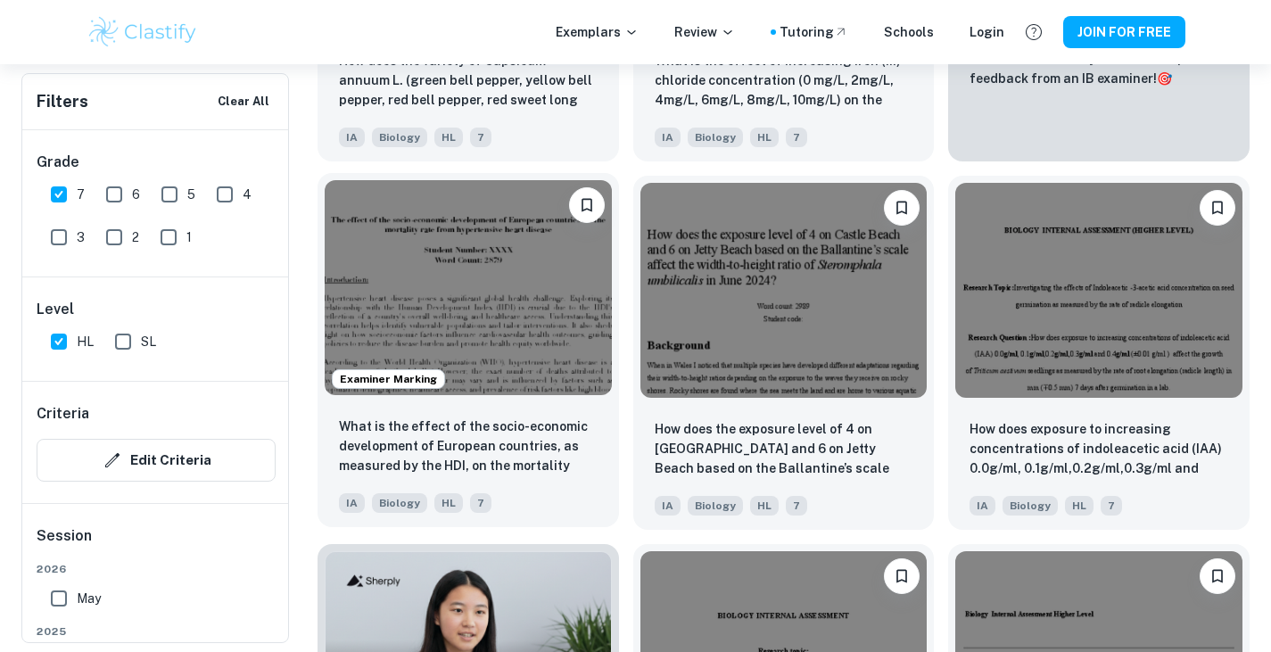
click at [548, 353] on img at bounding box center [468, 287] width 287 height 215
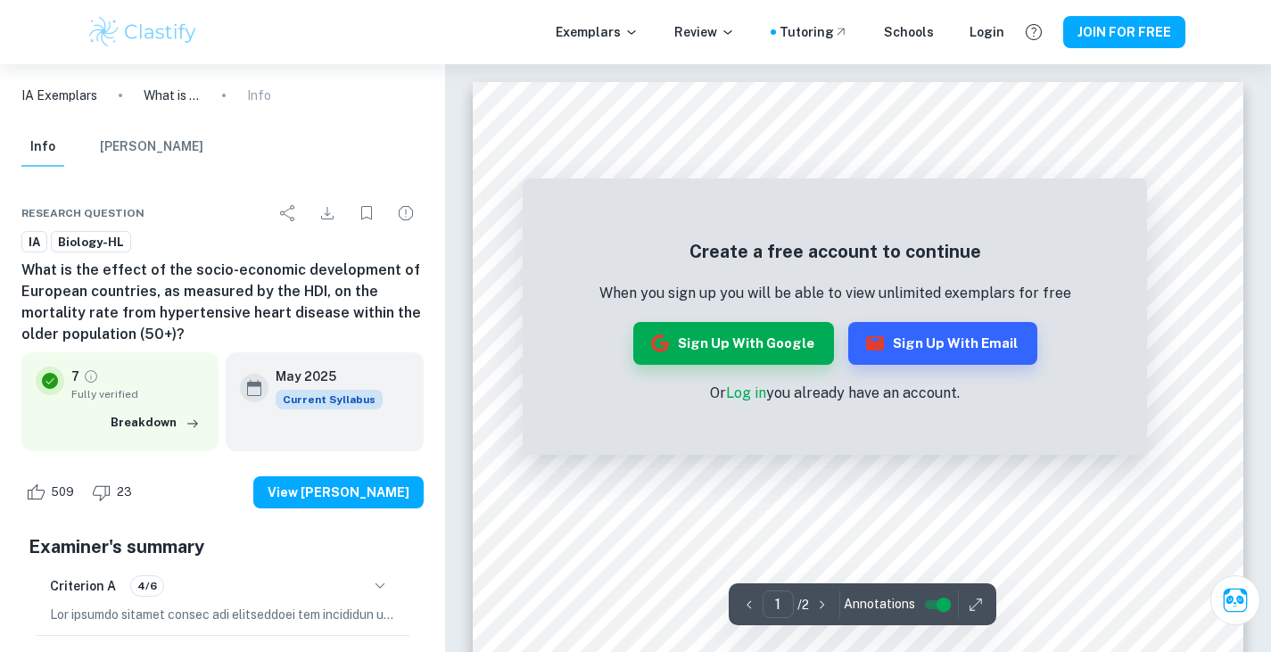
scroll to position [535, 0]
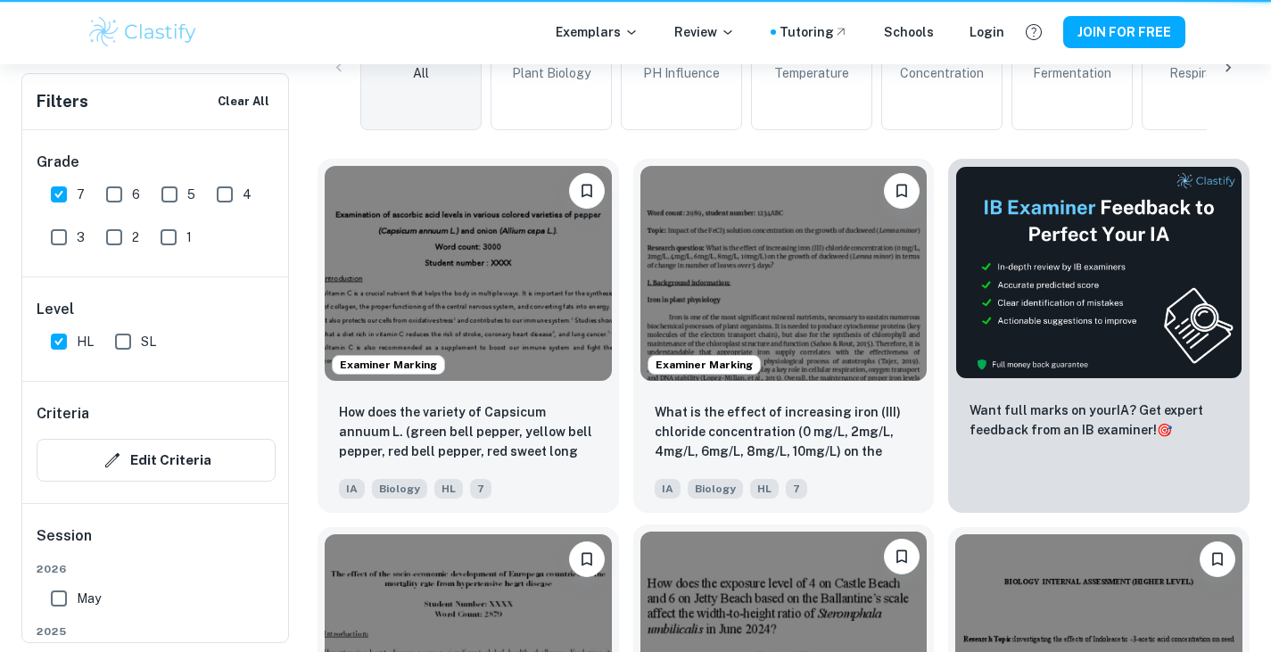
scroll to position [887, 0]
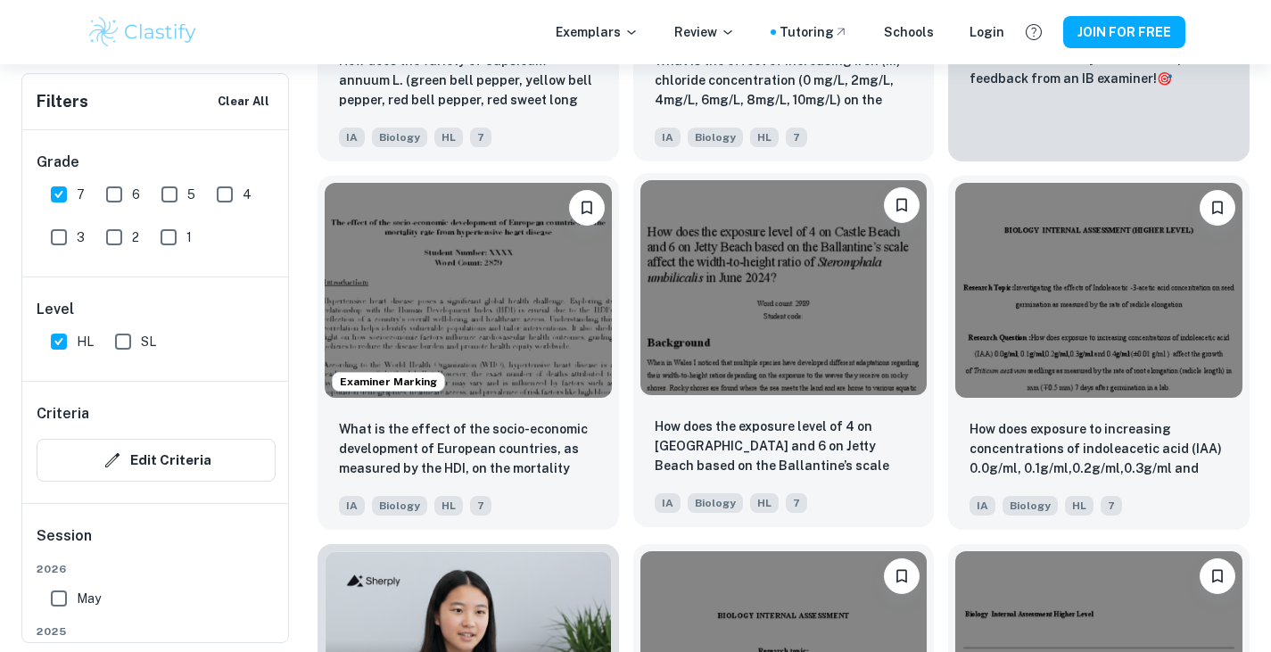
click at [759, 381] on img at bounding box center [783, 287] width 287 height 215
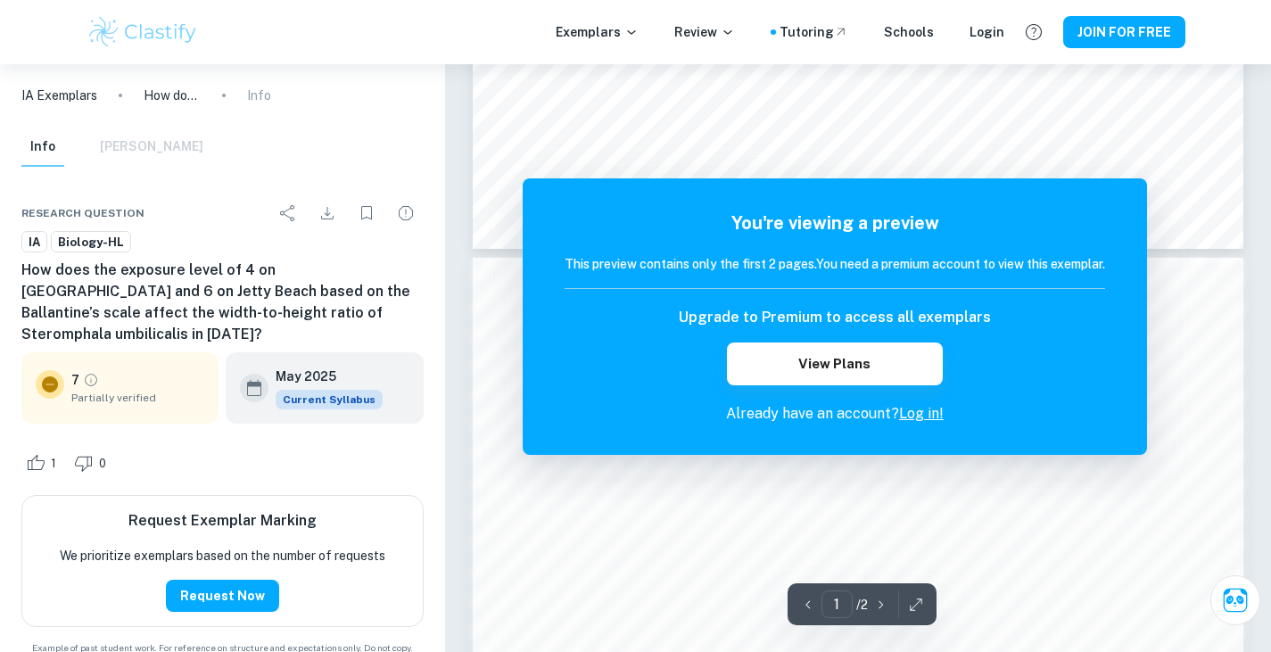
scroll to position [981, 0]
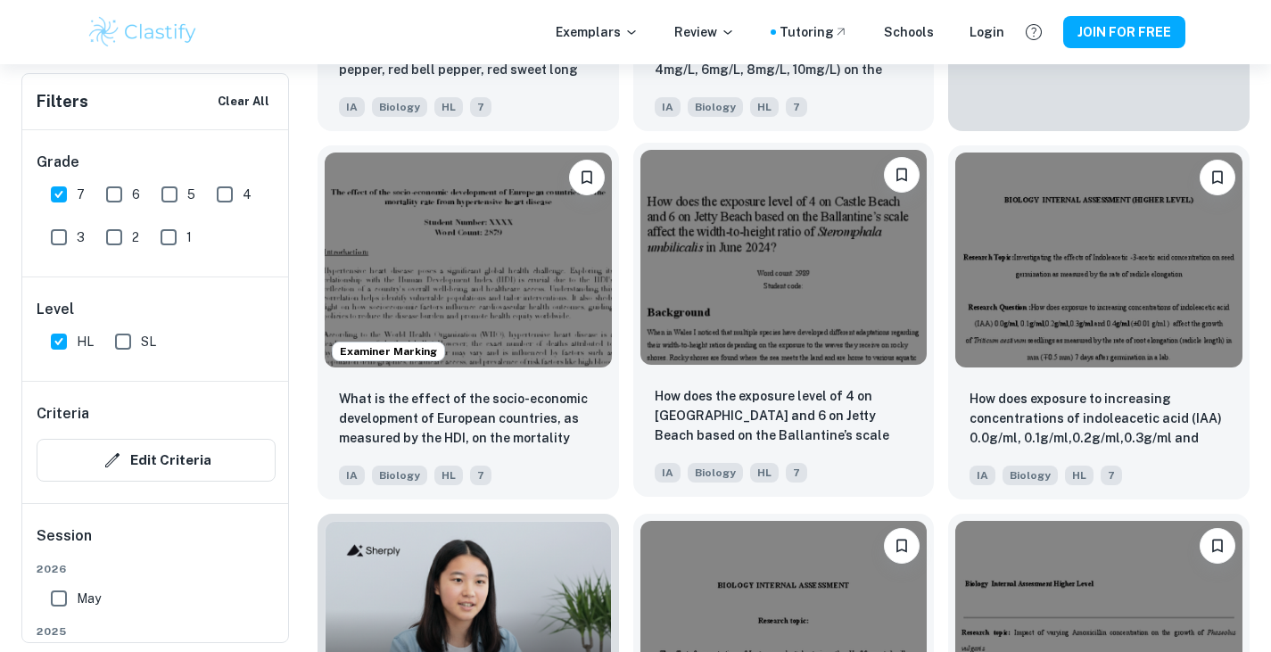
scroll to position [954, 0]
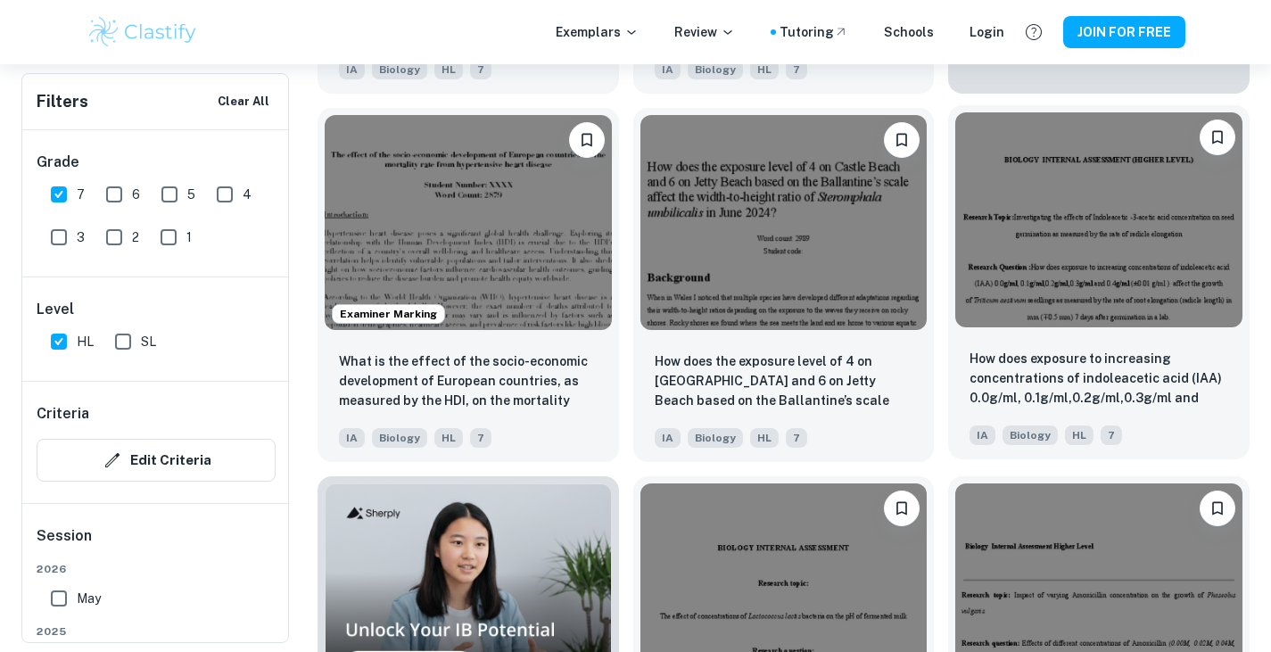
click at [1075, 256] on img at bounding box center [1098, 219] width 287 height 215
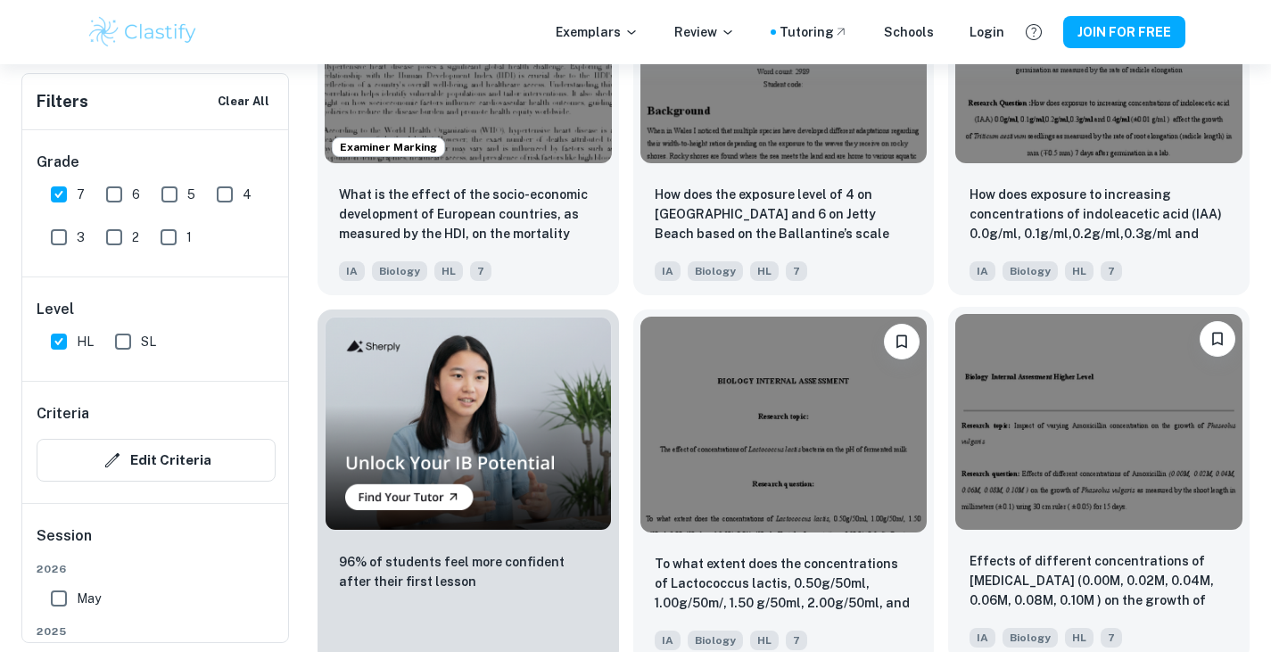
scroll to position [1133, 0]
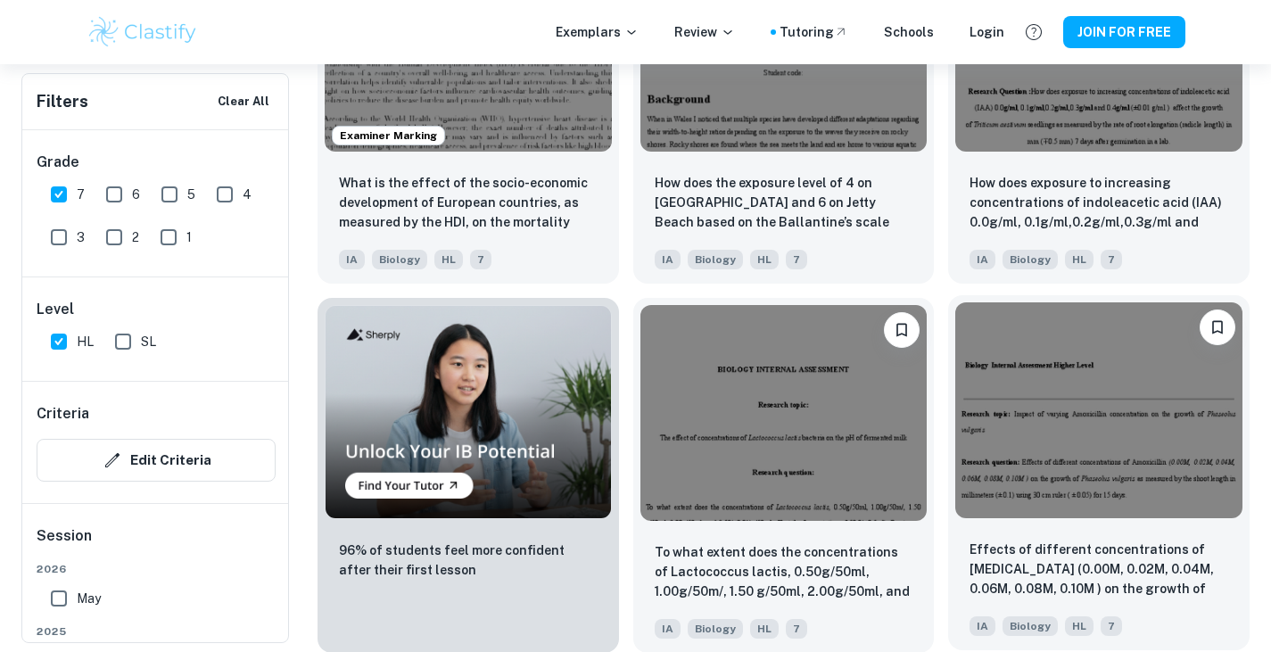
click at [1189, 444] on img at bounding box center [1098, 409] width 287 height 215
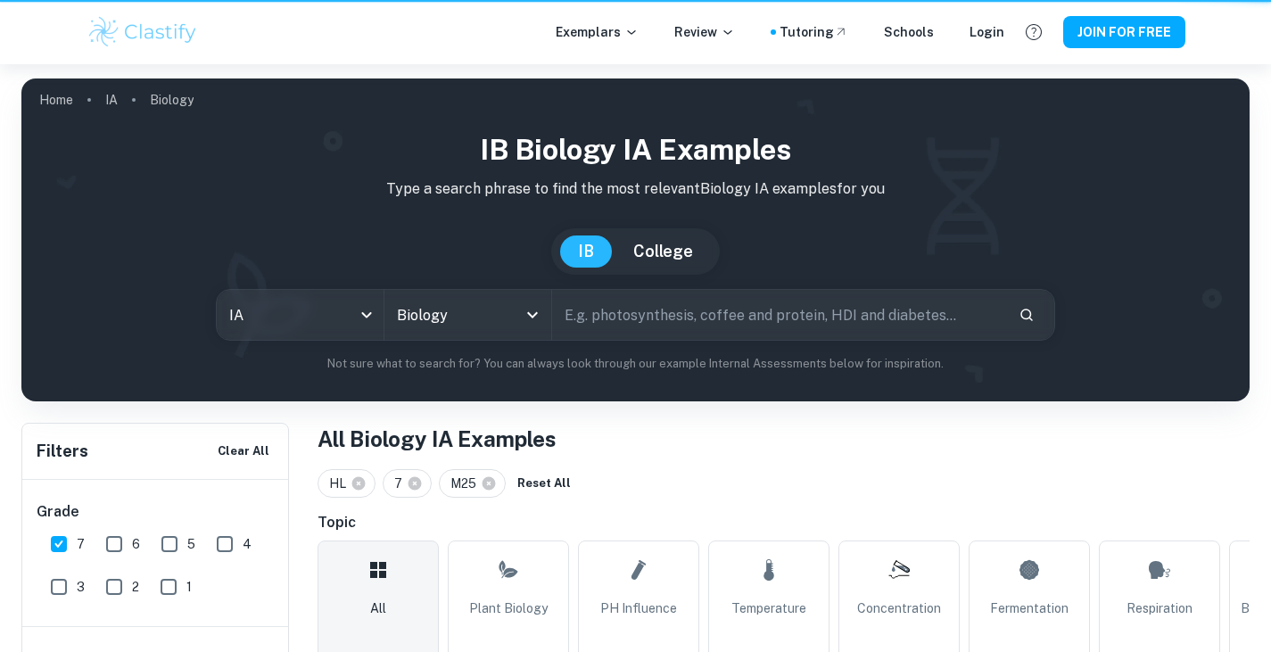
scroll to position [1133, 0]
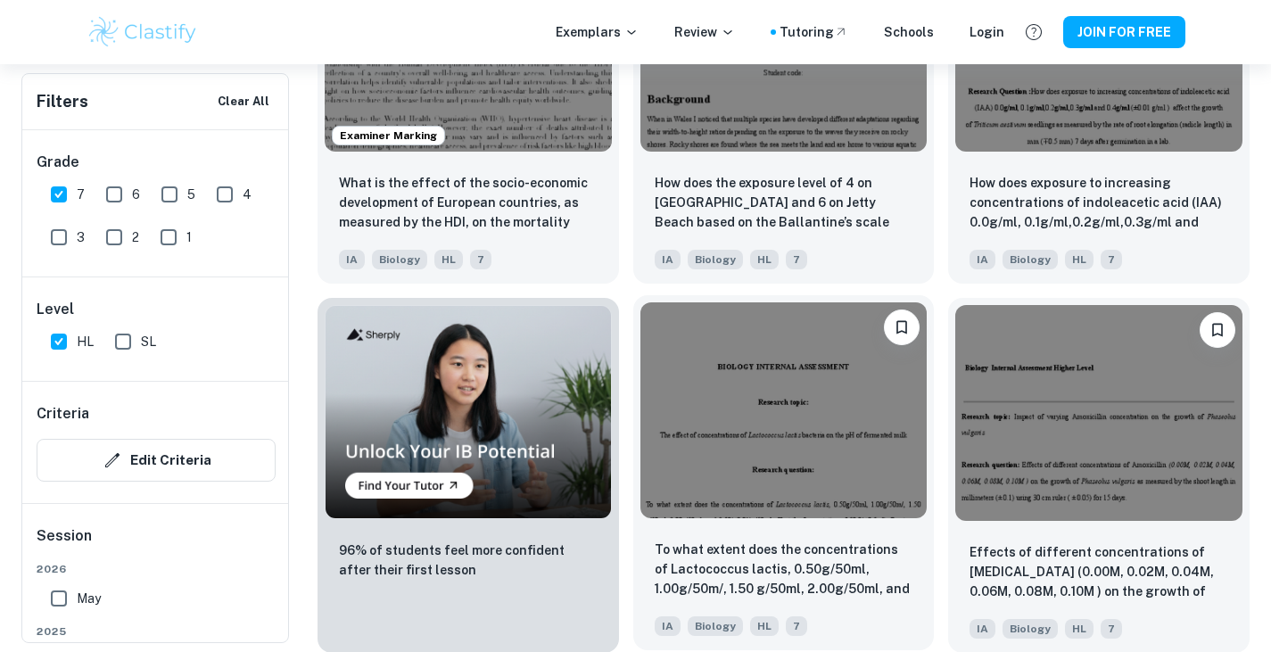
click at [919, 497] on img at bounding box center [783, 409] width 287 height 215
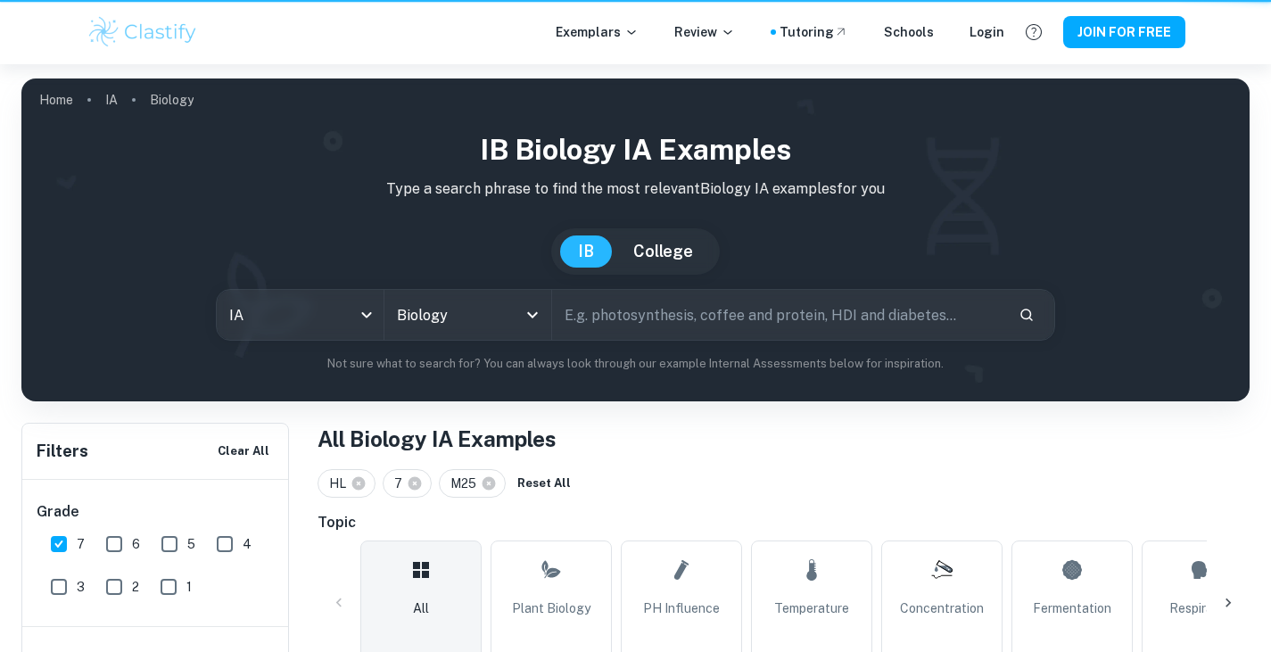
scroll to position [1133, 0]
